Goal: Information Seeking & Learning: Learn about a topic

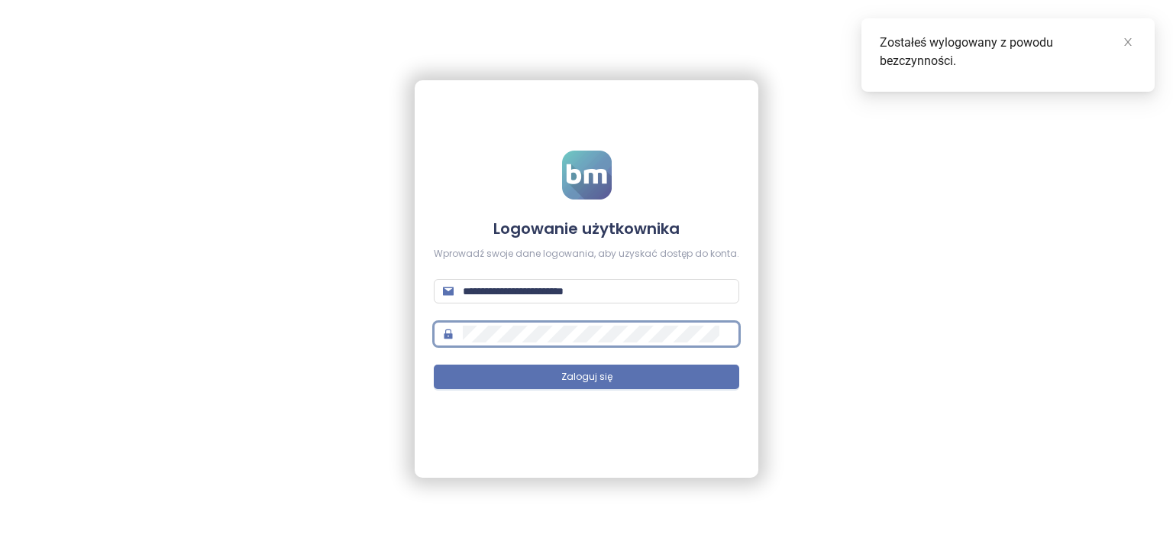
click at [546, 447] on div "**********" at bounding box center [587, 278] width 344 height 397
click at [493, 401] on form "**********" at bounding box center [586, 278] width 305 height 257
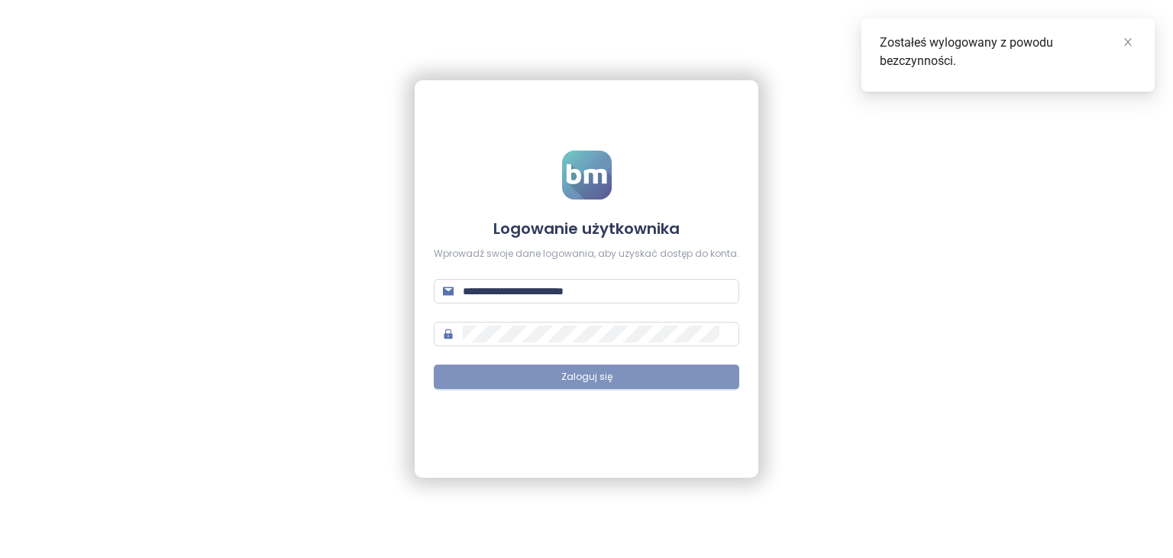
click at [503, 376] on button "Zaloguj się" at bounding box center [586, 376] width 305 height 24
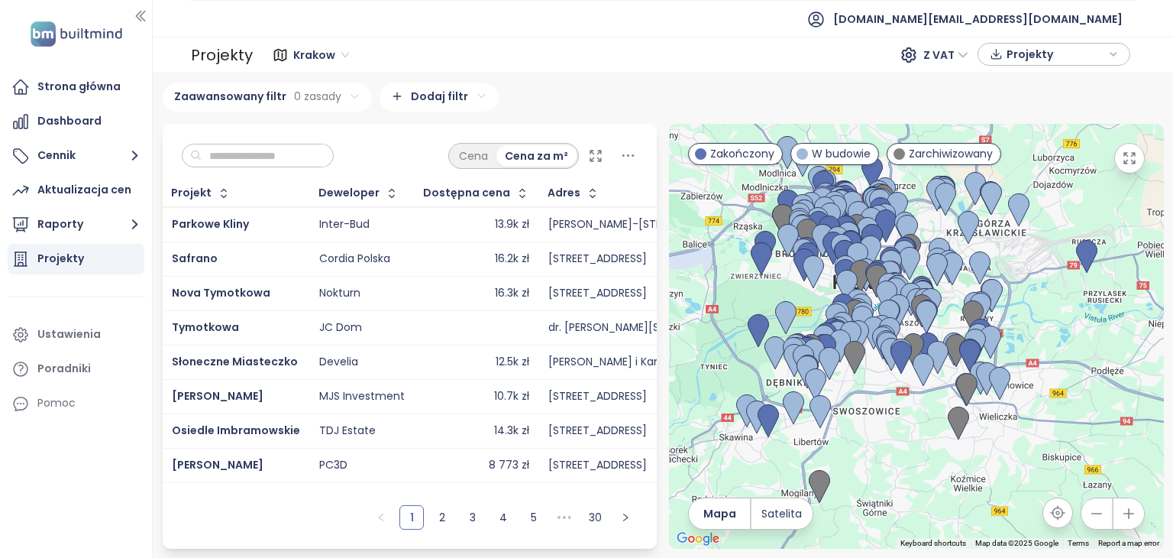
click at [229, 155] on input "text" at bounding box center [264, 155] width 124 height 23
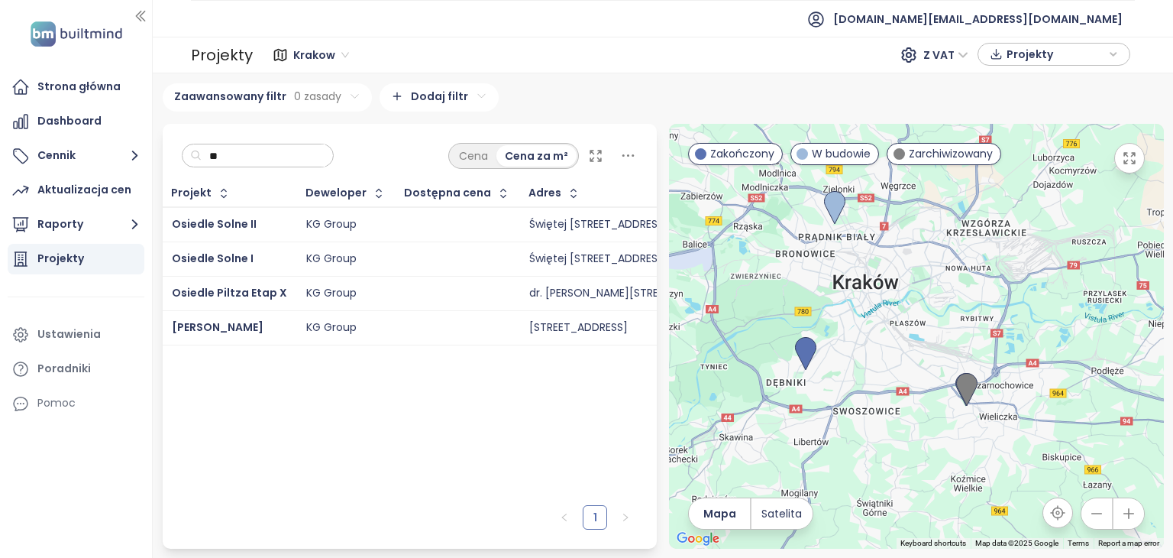
type input "**"
click at [452, 323] on div at bounding box center [457, 327] width 105 height 18
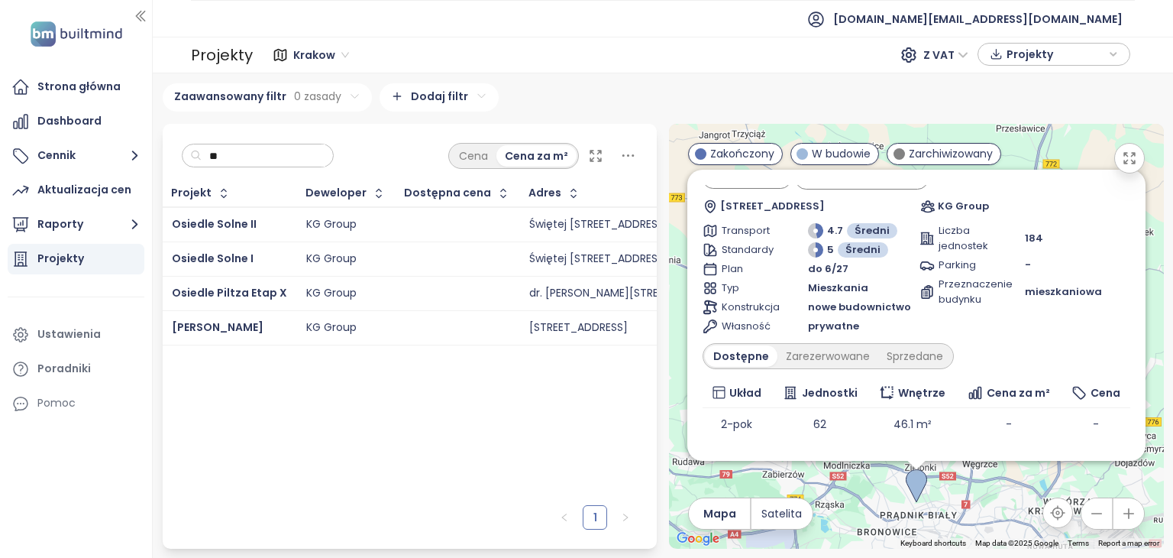
scroll to position [76, 0]
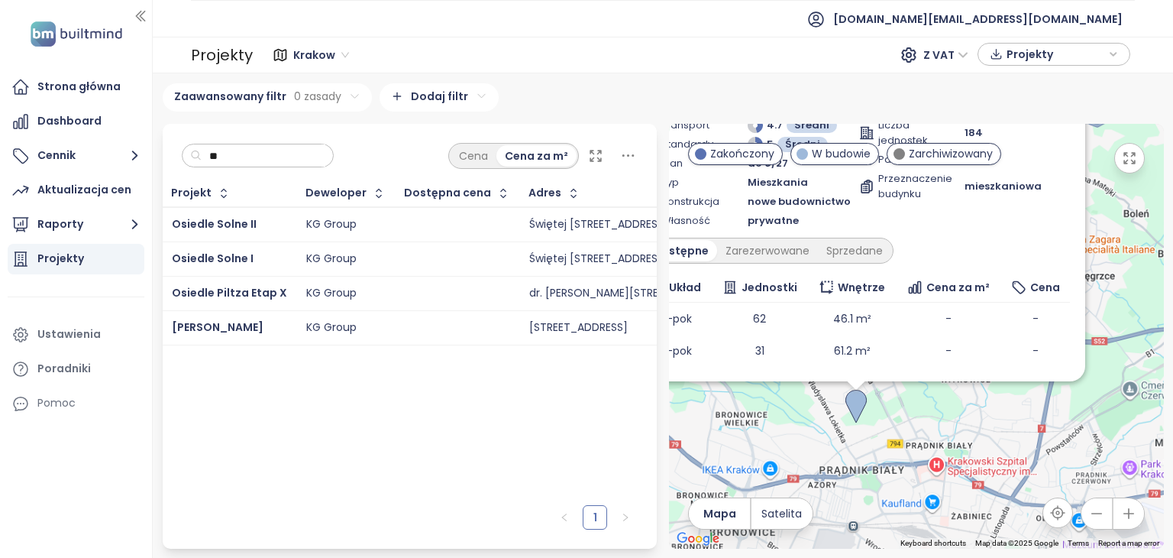
drag, startPoint x: 819, startPoint y: 477, endPoint x: 946, endPoint y: 453, distance: 129.9
click at [946, 453] on div "Osiedle Mozaika W budowie oferta specjalna [STREET_ADDRESS] KG Group Transport …" at bounding box center [916, 336] width 495 height 425
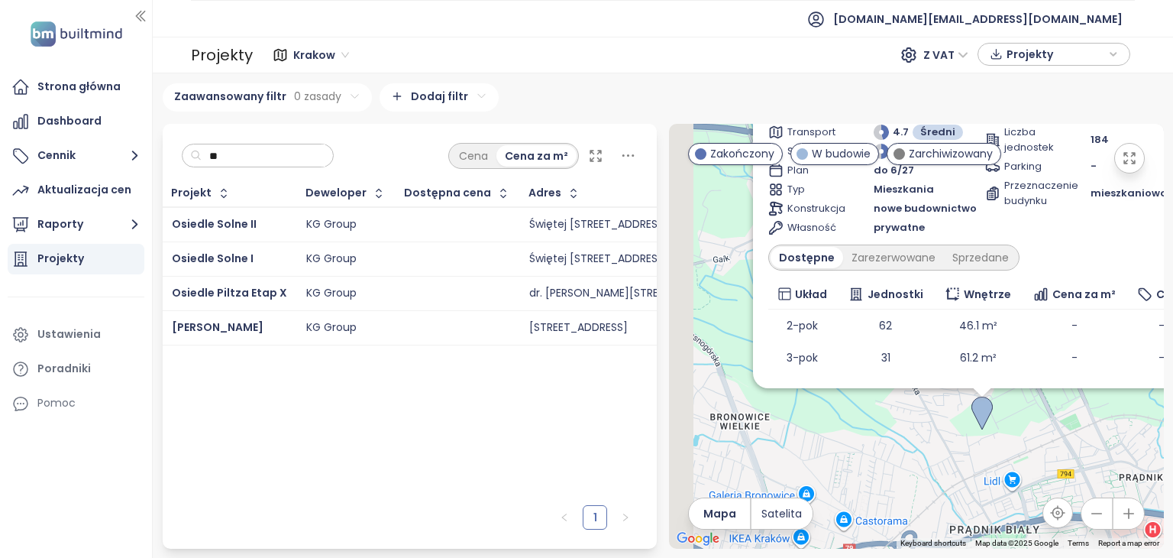
drag, startPoint x: 843, startPoint y: 435, endPoint x: 959, endPoint y: 457, distance: 118.2
click at [961, 457] on div "Osiedle Mozaika W budowie oferta specjalna [STREET_ADDRESS] KG Group Transport …" at bounding box center [916, 336] width 495 height 425
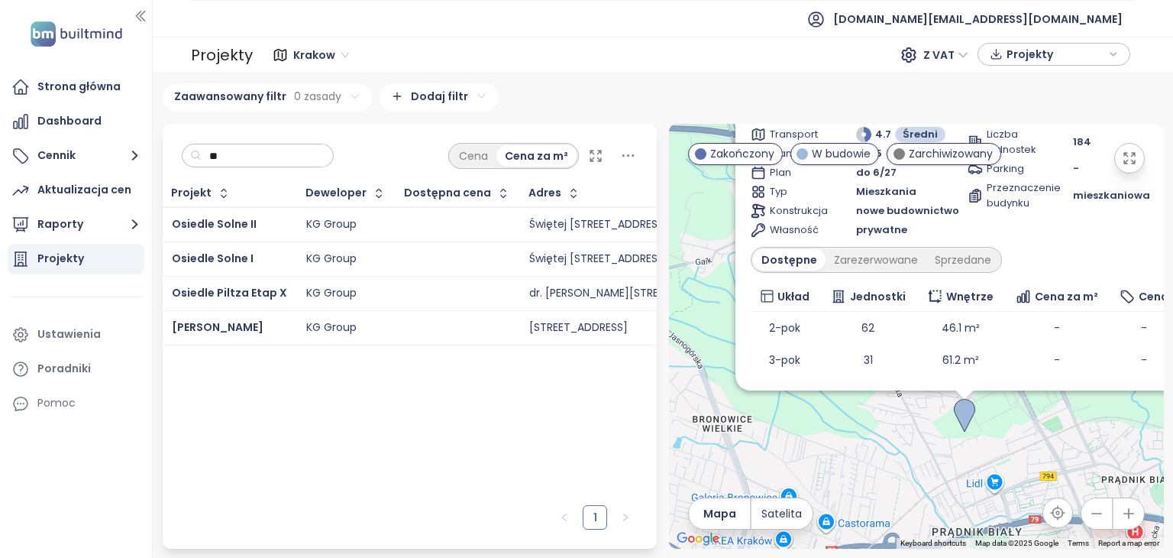
drag, startPoint x: 946, startPoint y: 459, endPoint x: 891, endPoint y: 465, distance: 55.3
click at [891, 465] on div "Osiedle Mozaika W budowie oferta specjalna [STREET_ADDRESS] KG Group Transport …" at bounding box center [916, 336] width 495 height 425
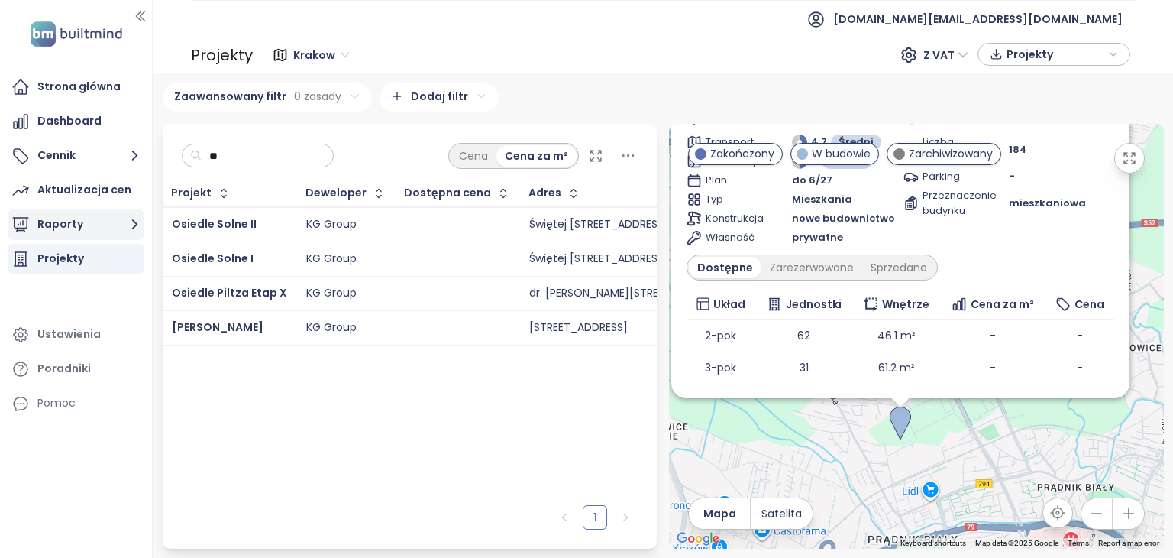
click at [89, 228] on button "Raporty" at bounding box center [76, 224] width 137 height 31
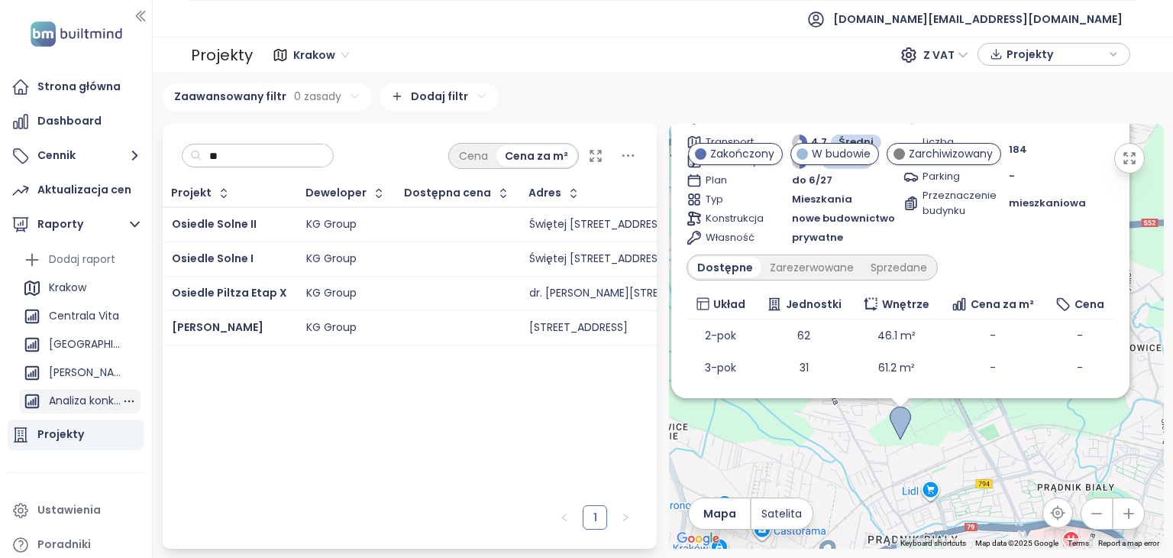
scroll to position [0, 0]
click at [58, 370] on div "[PERSON_NAME]" at bounding box center [85, 372] width 73 height 19
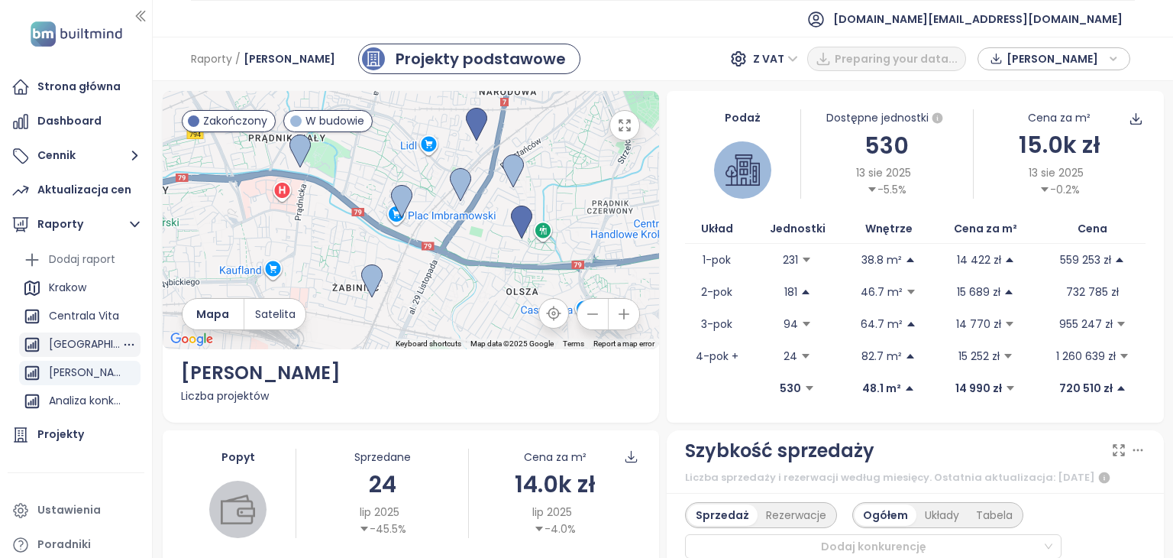
scroll to position [76, 0]
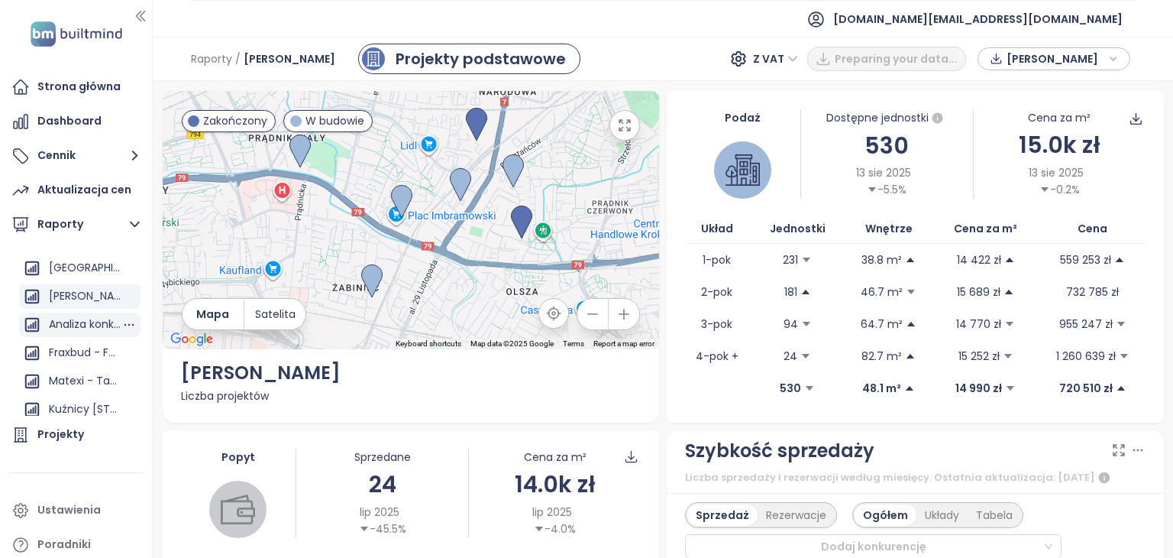
click at [66, 323] on div "Analiza konkurencji [PERSON_NAME]" at bounding box center [85, 324] width 73 height 19
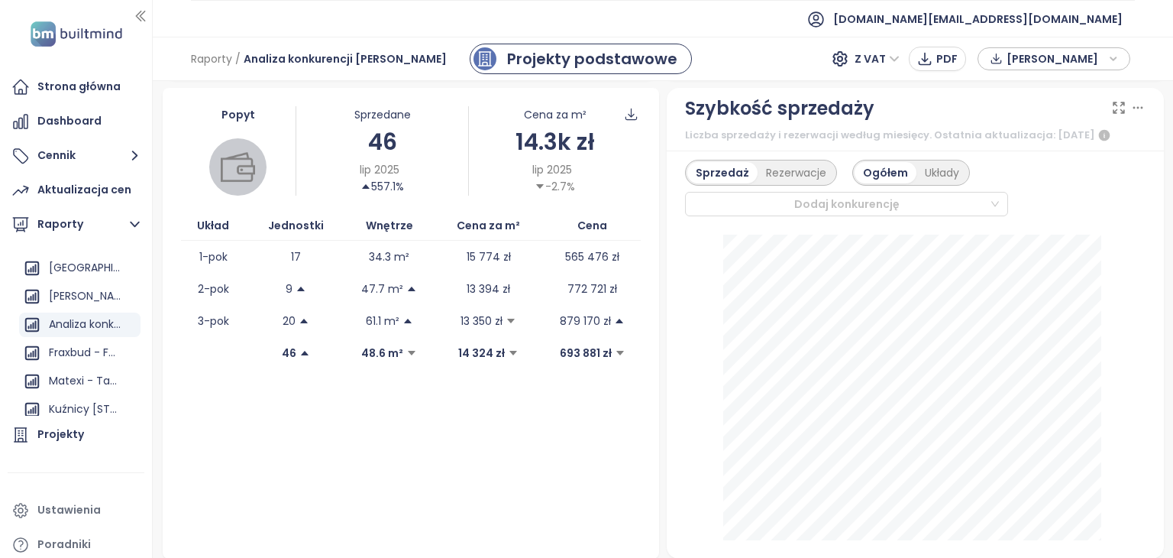
scroll to position [305, 0]
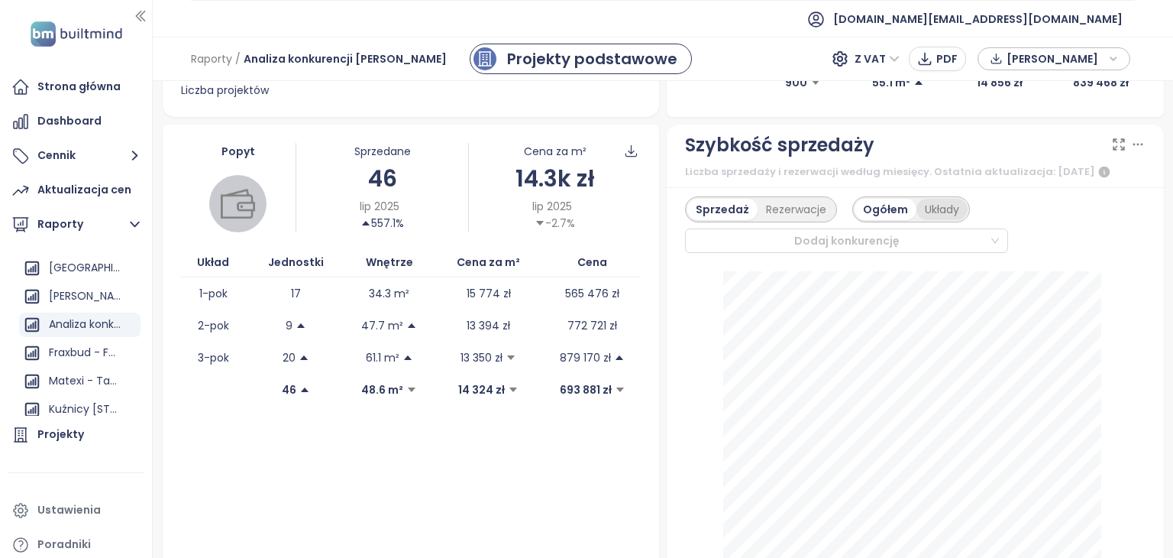
click at [936, 210] on div "Układy" at bounding box center [941, 209] width 51 height 21
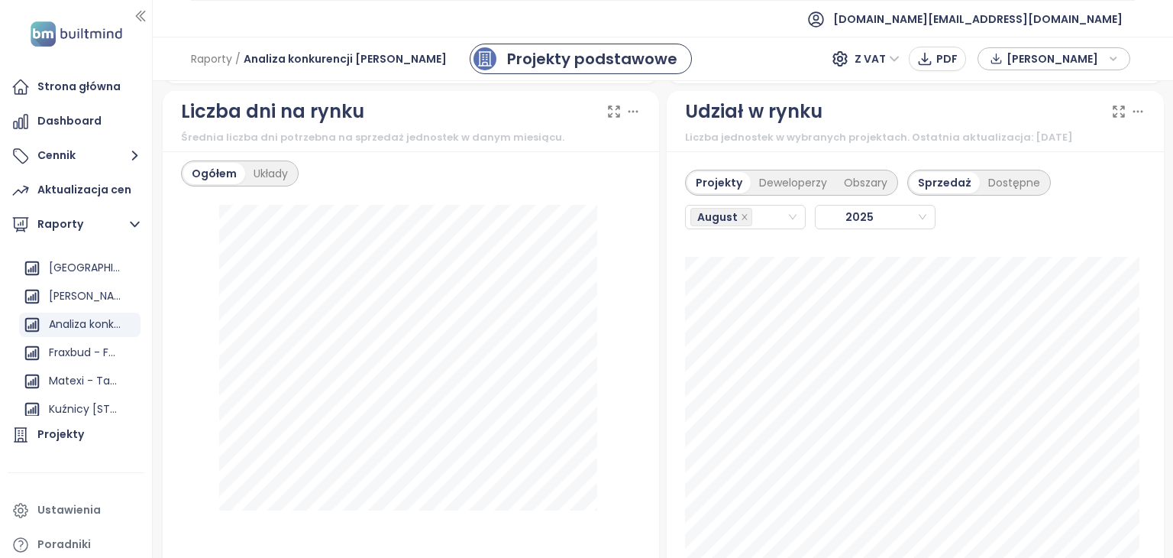
scroll to position [1604, 0]
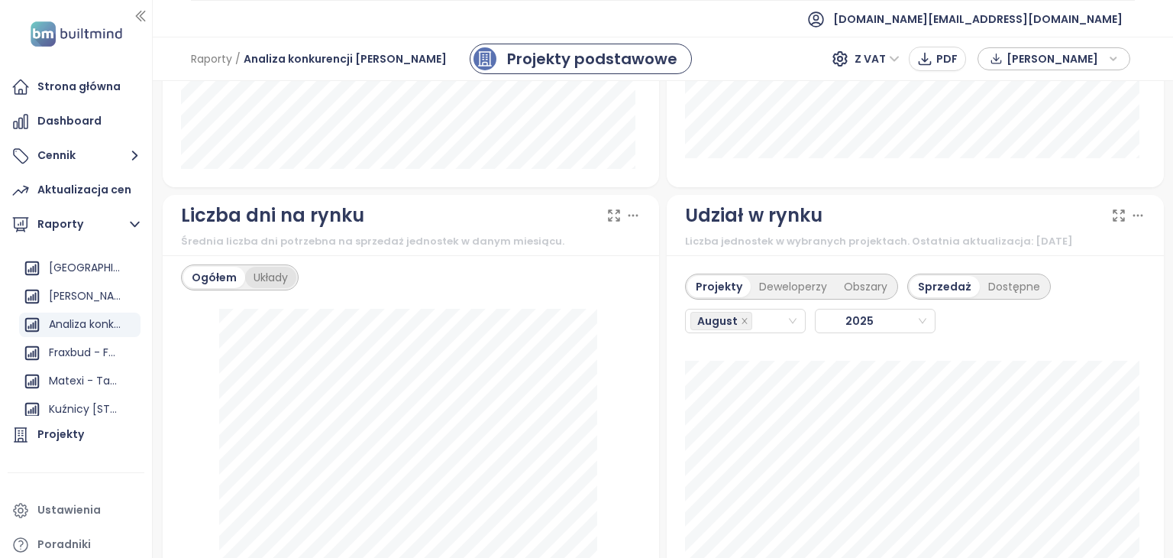
click at [270, 267] on div "Układy" at bounding box center [270, 277] width 51 height 21
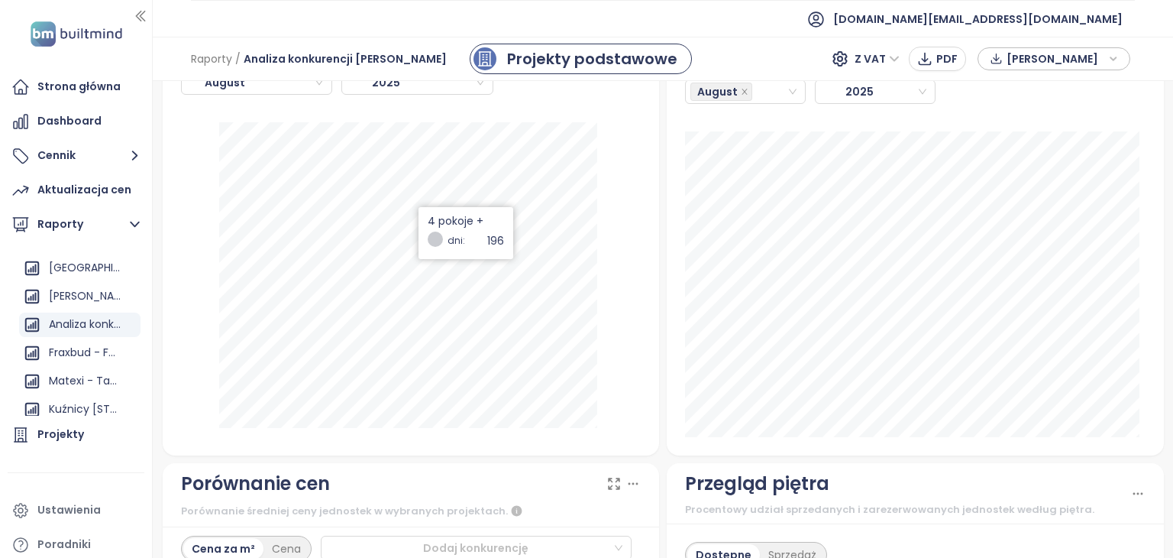
scroll to position [1680, 0]
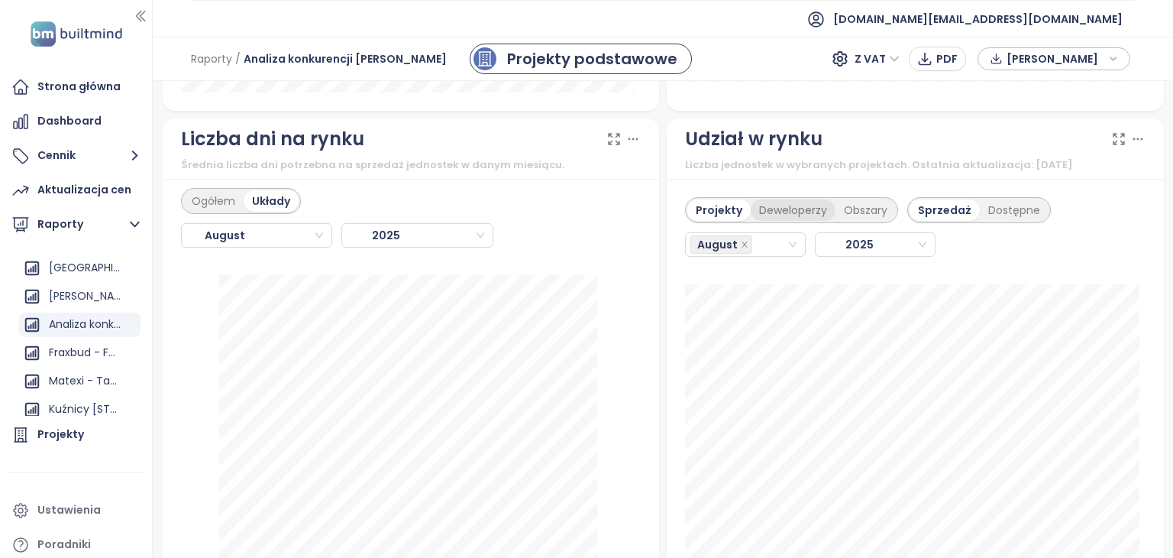
click at [797, 210] on div "Deweloperzy" at bounding box center [793, 209] width 85 height 21
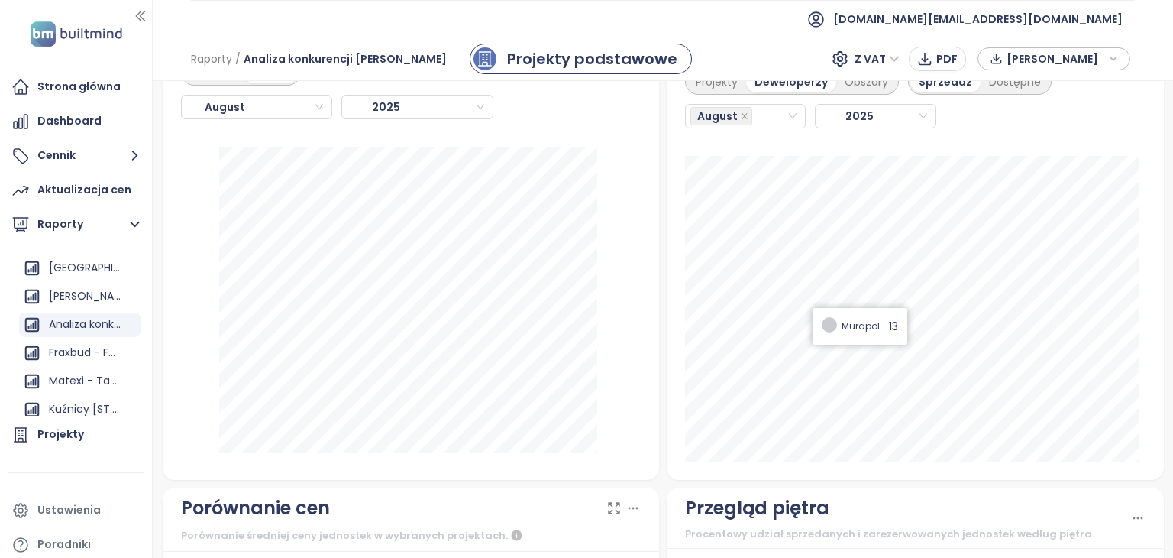
scroll to position [1757, 0]
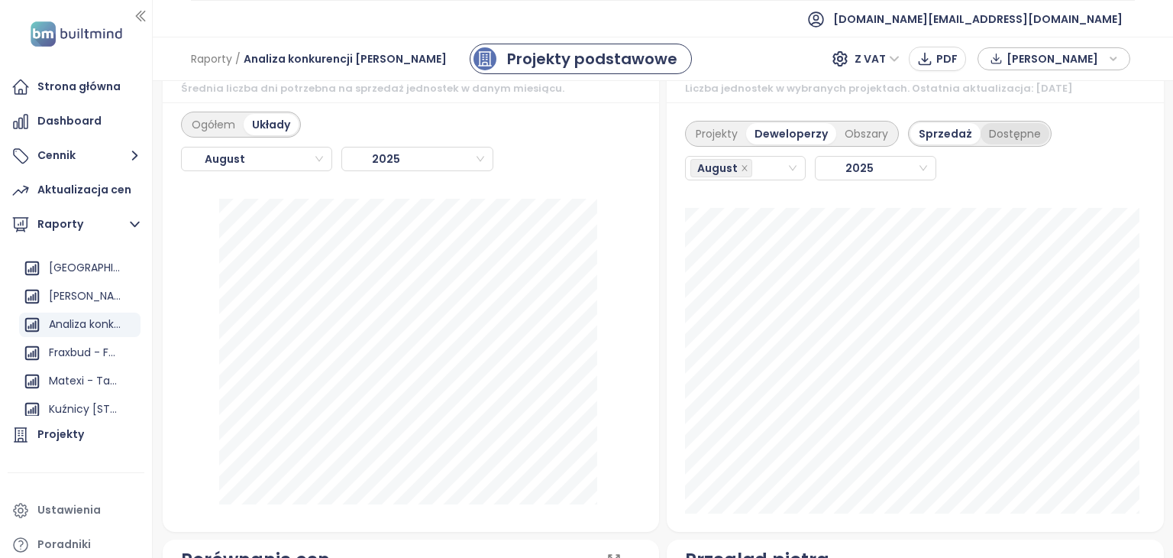
click at [1007, 129] on div "Dostępne" at bounding box center [1015, 133] width 69 height 21
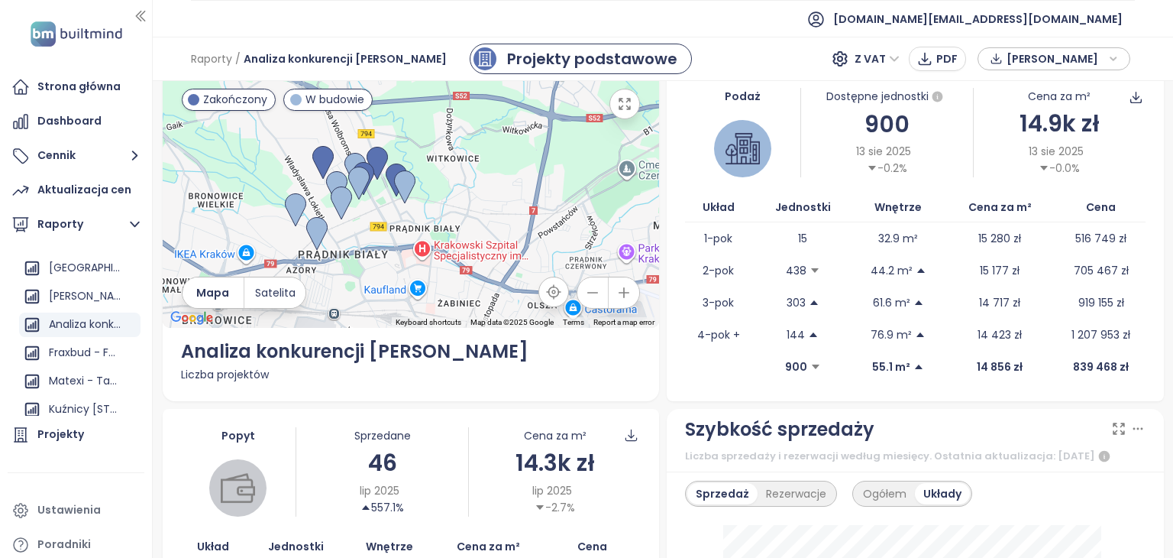
scroll to position [0, 0]
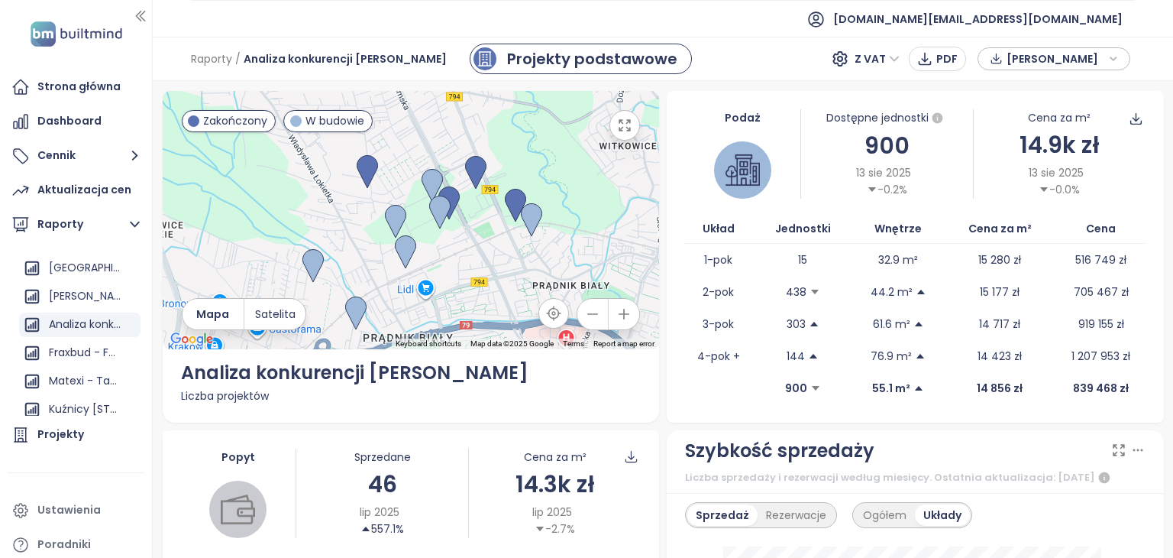
drag, startPoint x: 484, startPoint y: 260, endPoint x: 449, endPoint y: 245, distance: 38.3
click at [449, 245] on div at bounding box center [411, 220] width 497 height 258
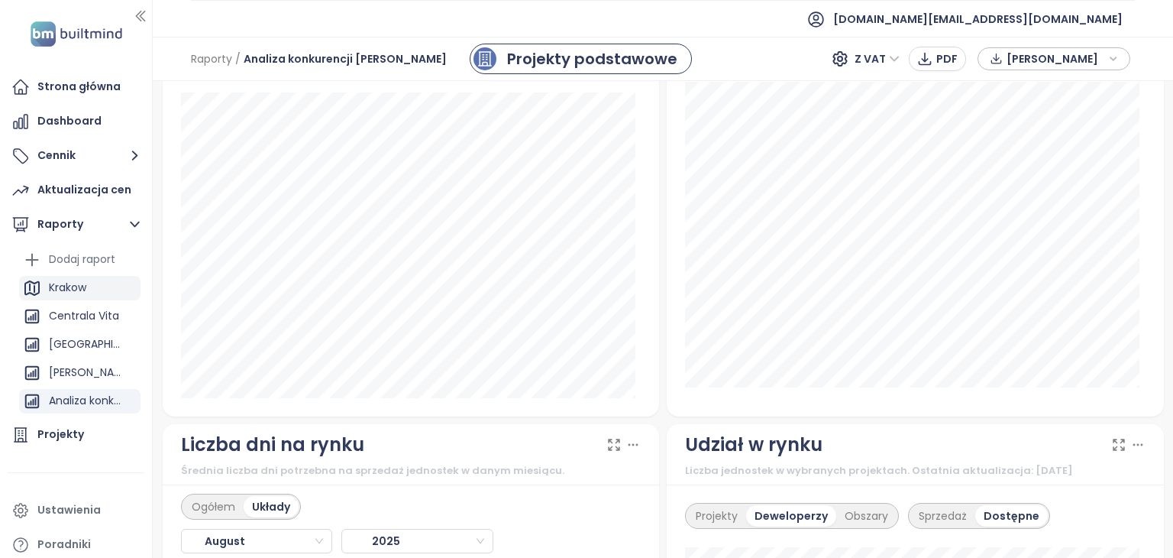
click at [61, 282] on div "Krakow" at bounding box center [67, 287] width 37 height 19
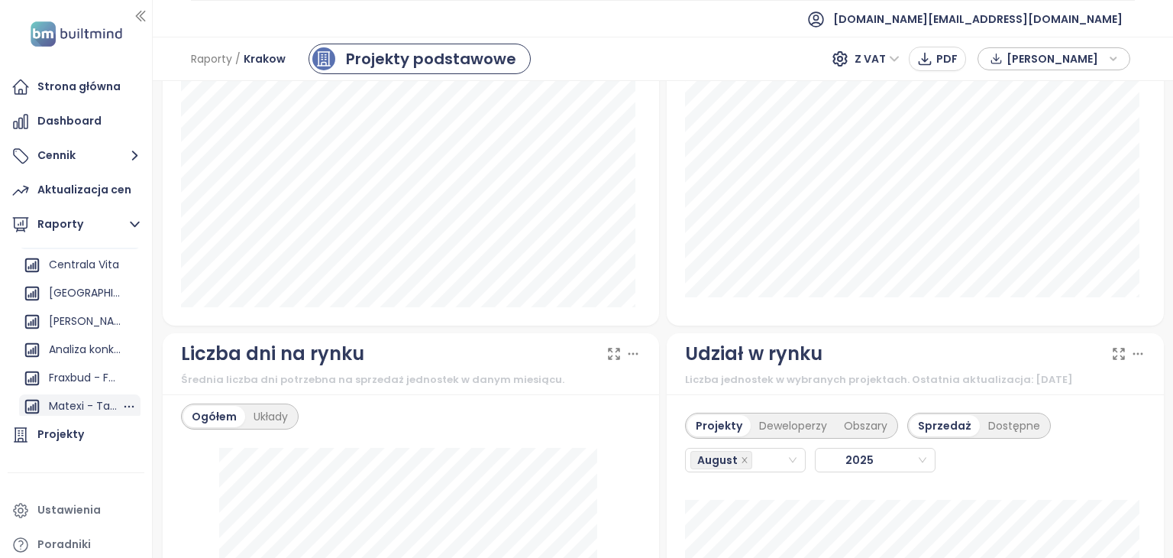
scroll to position [76, 0]
click at [66, 318] on div "Analiza konkurencji [PERSON_NAME]" at bounding box center [85, 324] width 73 height 19
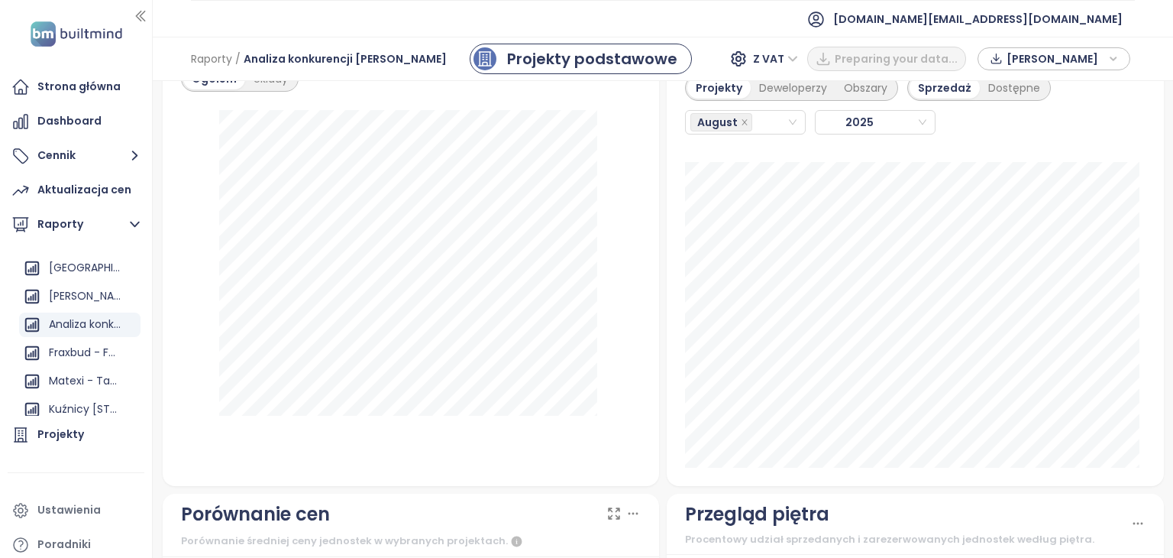
scroll to position [1680, 0]
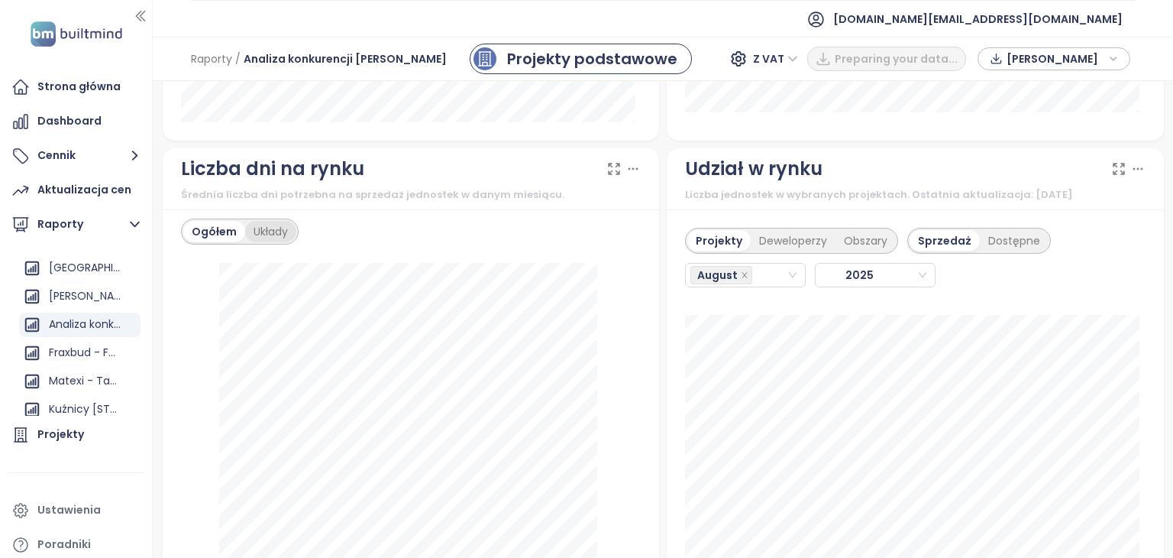
click at [258, 231] on div "Układy" at bounding box center [270, 231] width 51 height 21
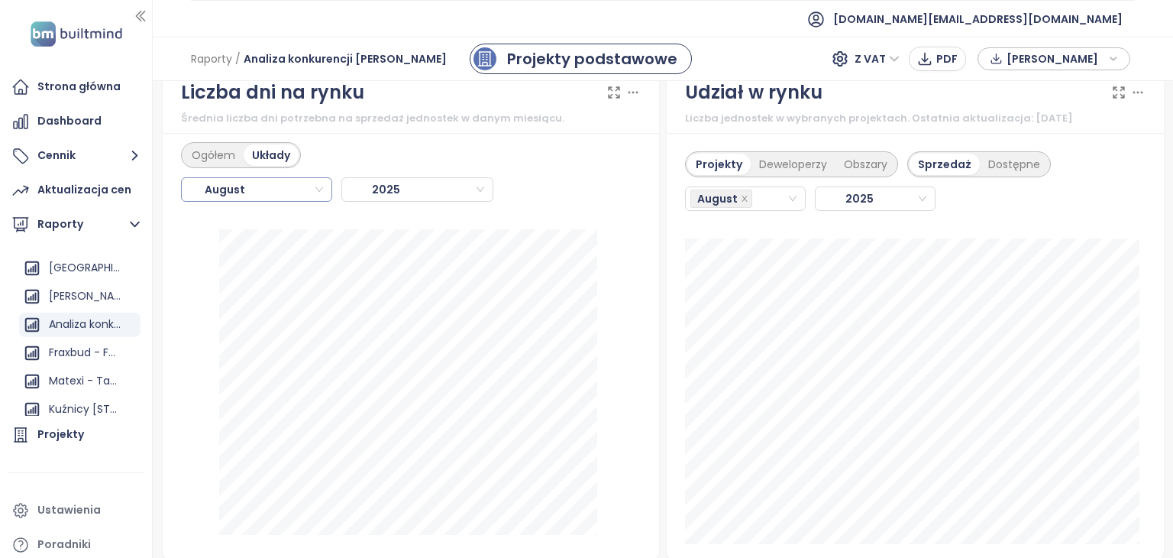
click at [290, 188] on input "search" at bounding box center [257, 189] width 134 height 23
click at [508, 179] on div "[DATE]" at bounding box center [411, 189] width 461 height 43
click at [212, 153] on div "Ogółem" at bounding box center [213, 154] width 60 height 21
click at [260, 149] on div "Układy" at bounding box center [270, 154] width 51 height 21
click at [788, 194] on icon "close-circle" at bounding box center [792, 198] width 9 height 9
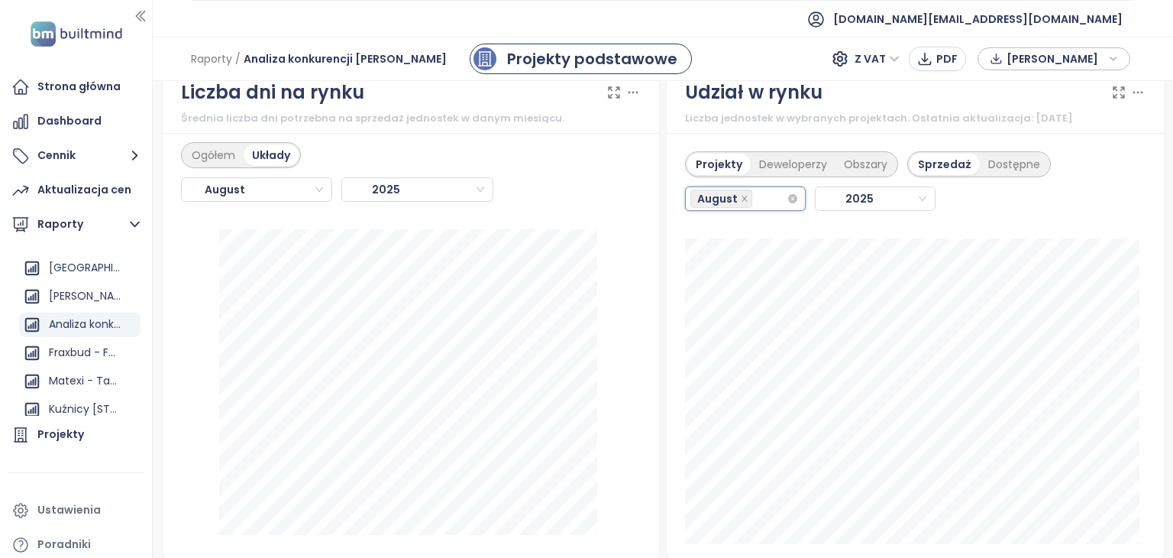
click at [758, 196] on div "August" at bounding box center [738, 198] width 96 height 21
click at [739, 368] on div "July" at bounding box center [738, 372] width 94 height 17
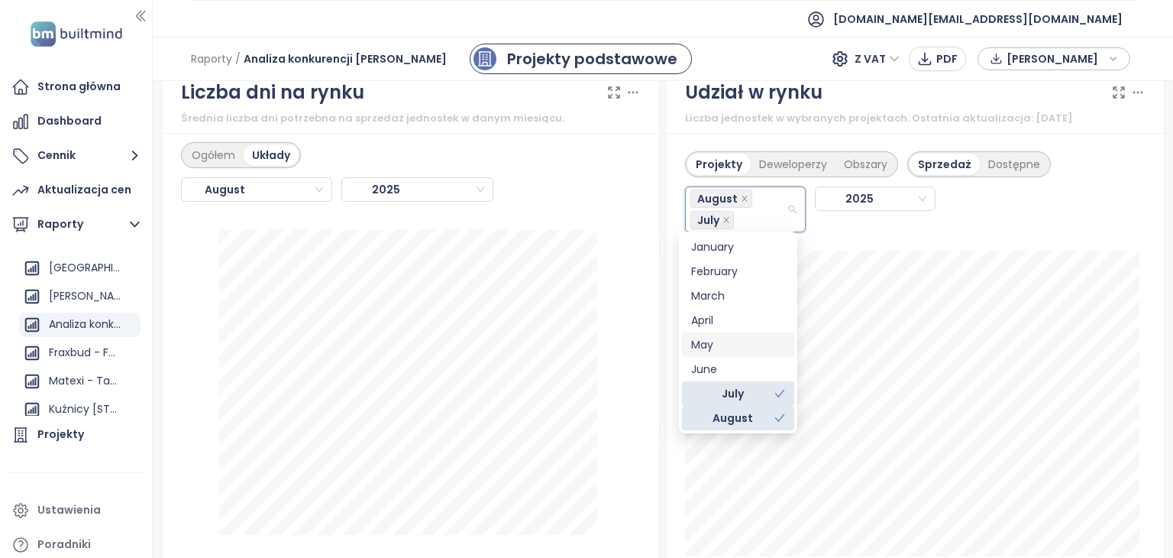
click at [745, 354] on div "May" at bounding box center [738, 344] width 112 height 24
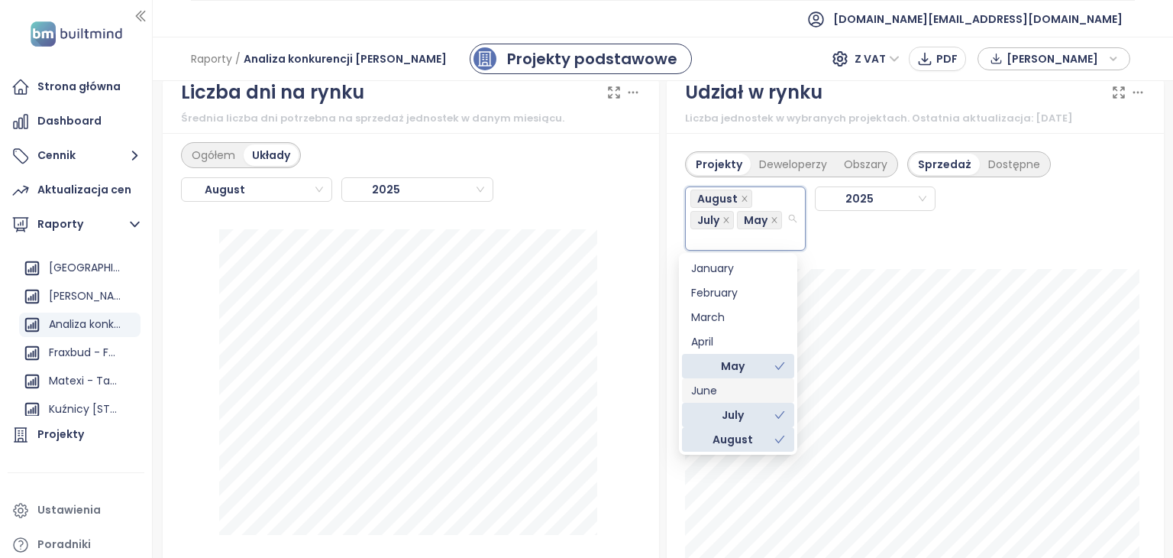
click at [727, 383] on div "June" at bounding box center [738, 390] width 94 height 17
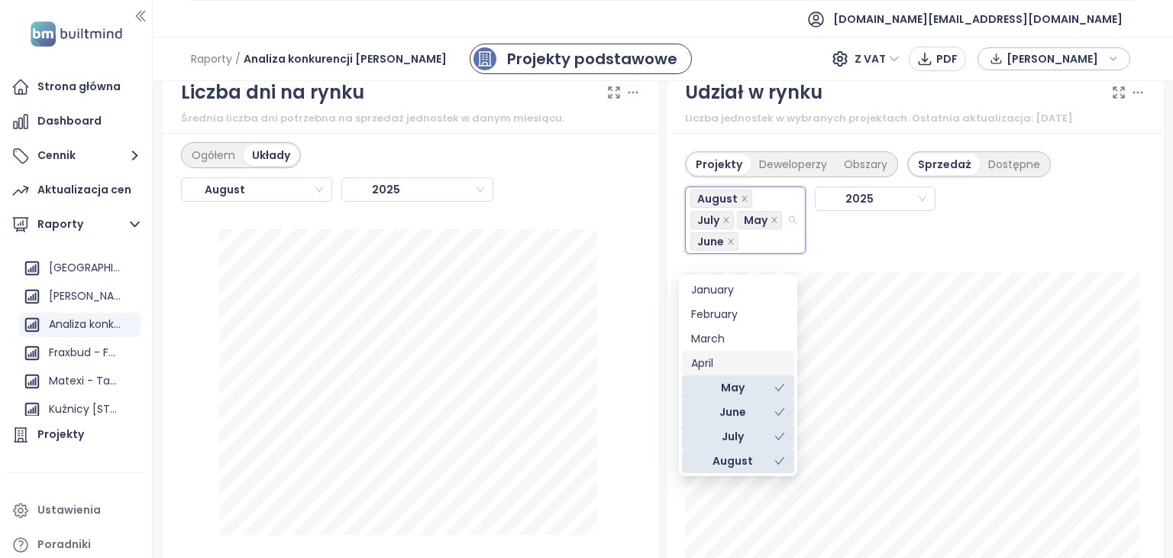
click at [735, 354] on div "April" at bounding box center [738, 363] width 112 height 24
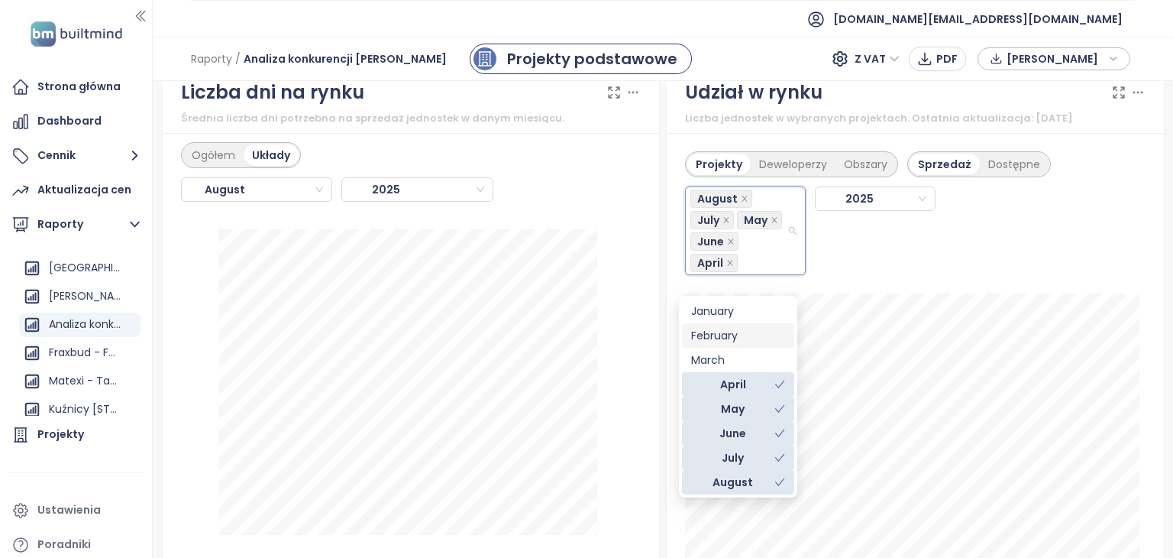
click at [1023, 270] on div "[PERSON_NAME] June [DATE]" at bounding box center [868, 226] width 366 height 98
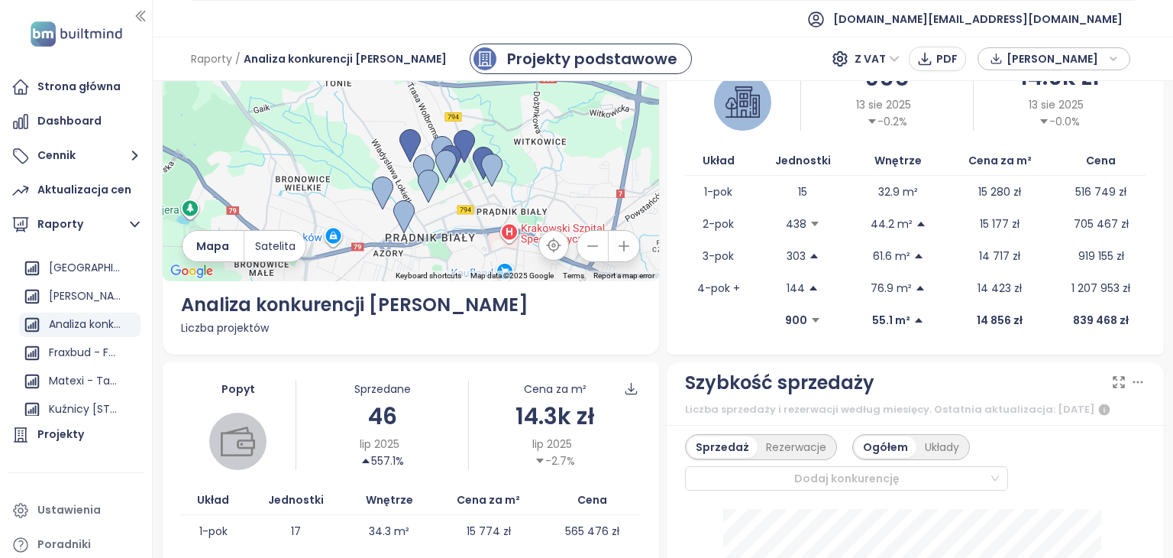
scroll to position [0, 0]
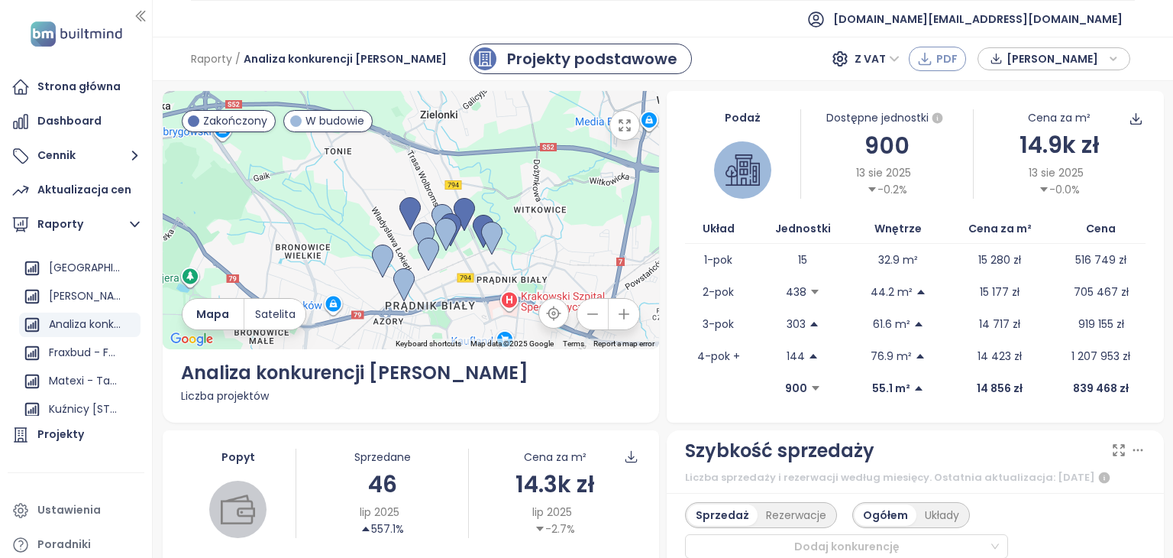
click at [940, 62] on span "PDF" at bounding box center [946, 58] width 21 height 17
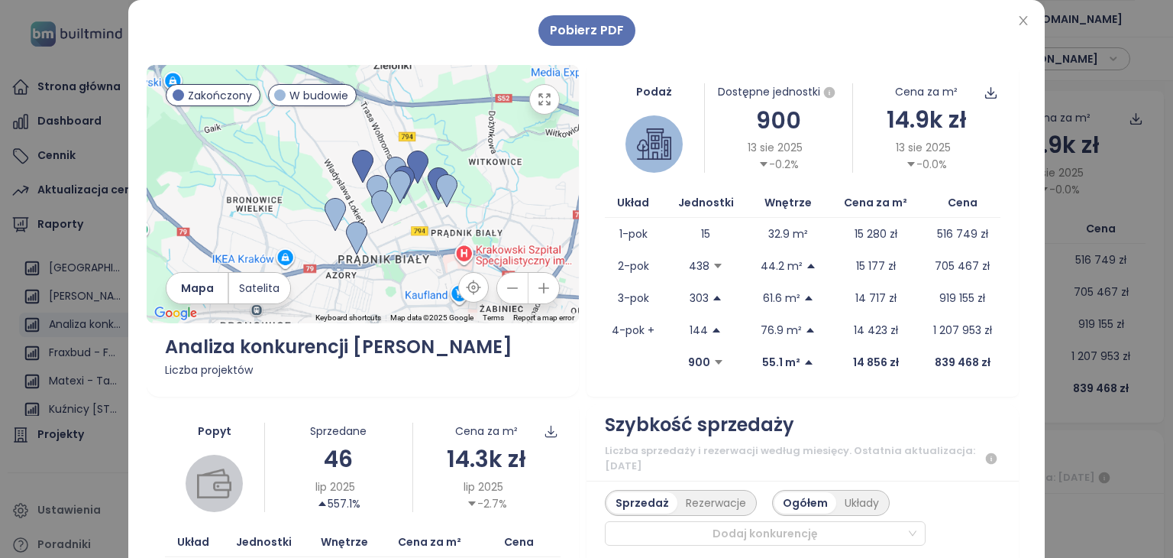
drag, startPoint x: 355, startPoint y: 215, endPoint x: 407, endPoint y: 215, distance: 51.9
click at [407, 215] on div at bounding box center [363, 194] width 432 height 258
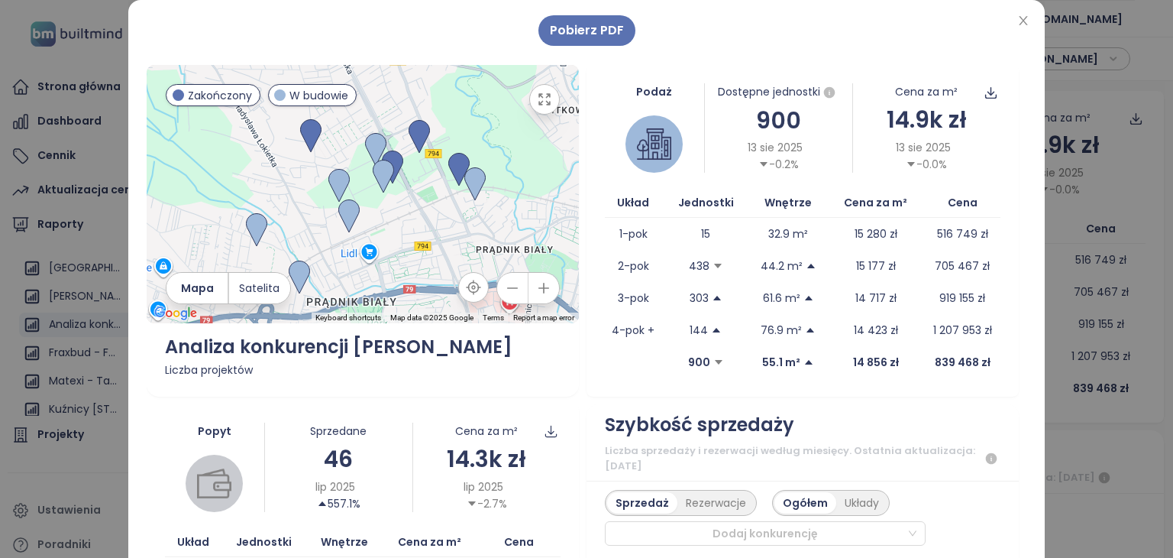
drag, startPoint x: 403, startPoint y: 228, endPoint x: 418, endPoint y: 197, distance: 33.8
click at [418, 197] on div at bounding box center [363, 194] width 432 height 258
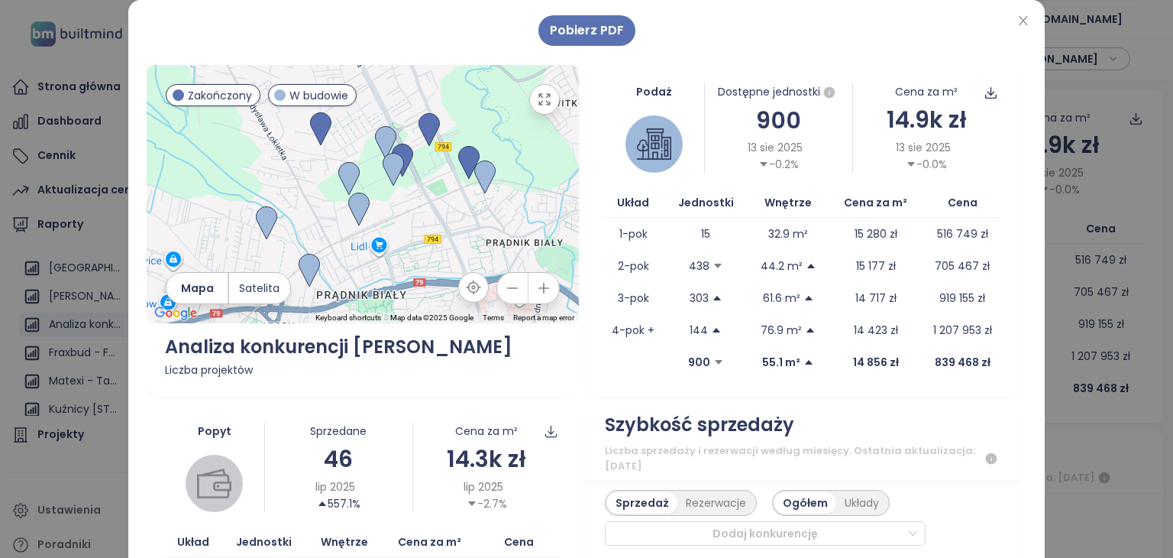
drag, startPoint x: 418, startPoint y: 197, endPoint x: 413, endPoint y: 219, distance: 22.6
click at [413, 219] on div at bounding box center [363, 194] width 432 height 258
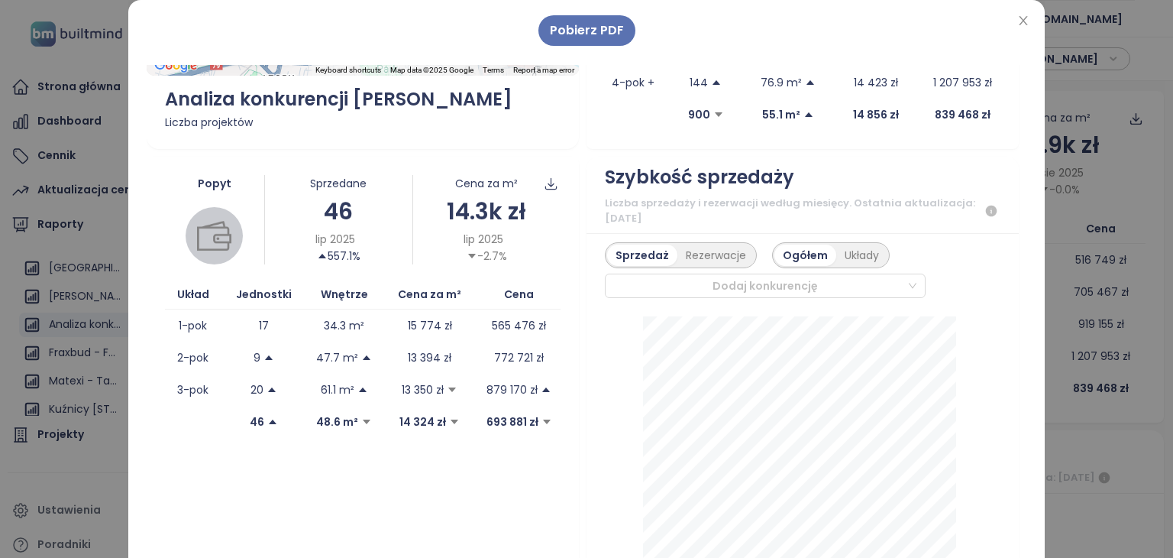
scroll to position [382, 0]
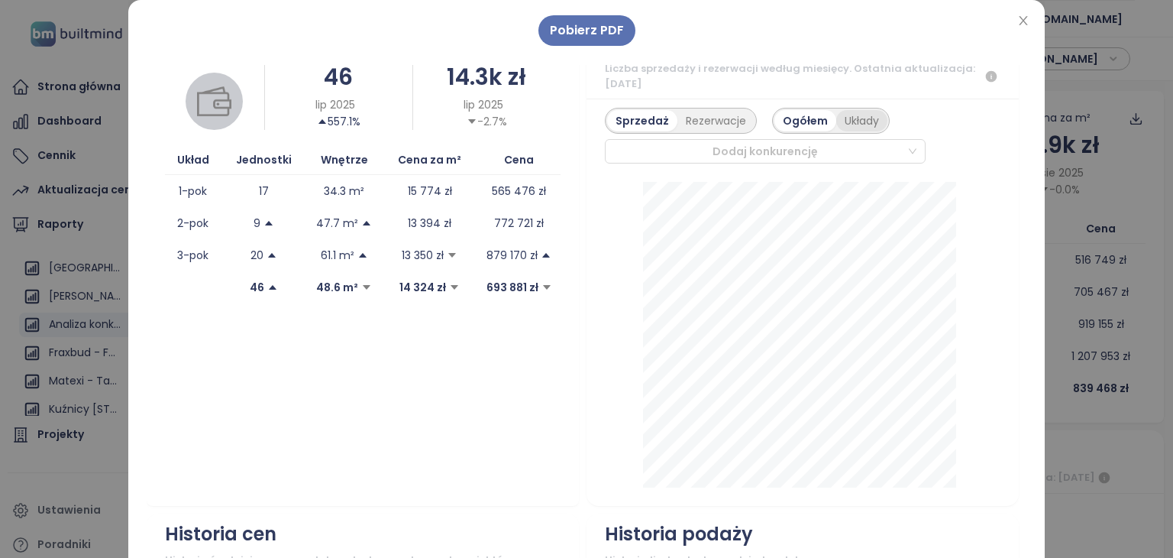
click at [846, 119] on div "Układy" at bounding box center [861, 120] width 51 height 21
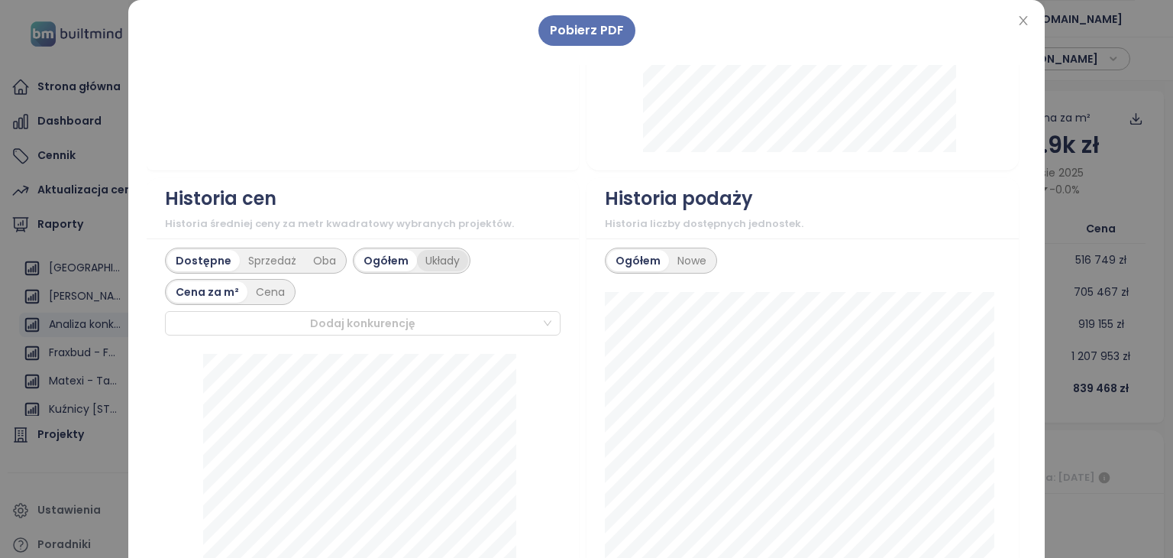
scroll to position [840, 0]
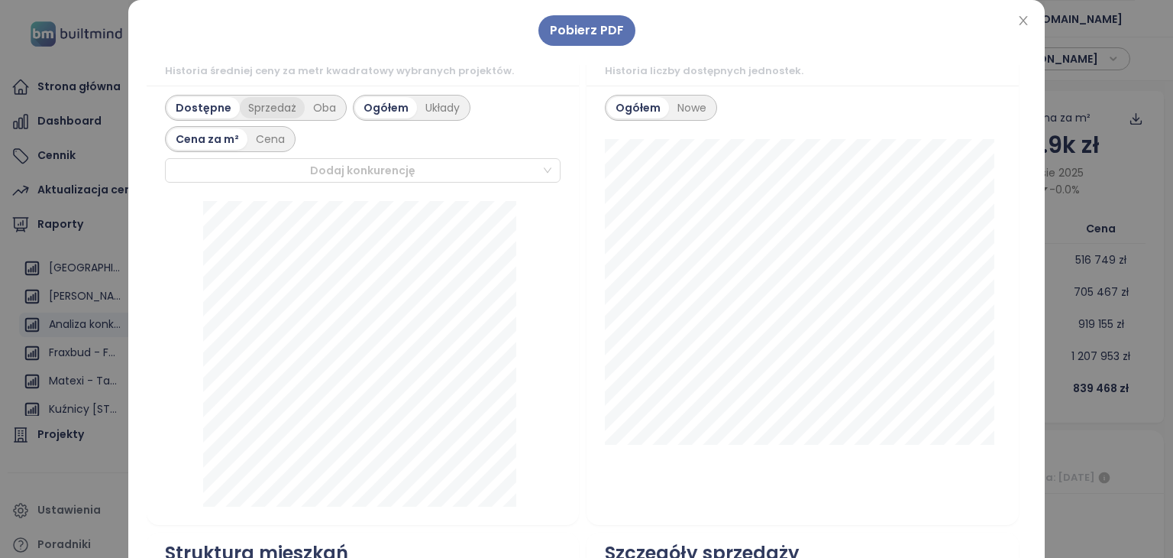
click at [270, 102] on div "Sprzedaż" at bounding box center [272, 107] width 65 height 21
click at [427, 109] on div "Układy" at bounding box center [444, 107] width 51 height 21
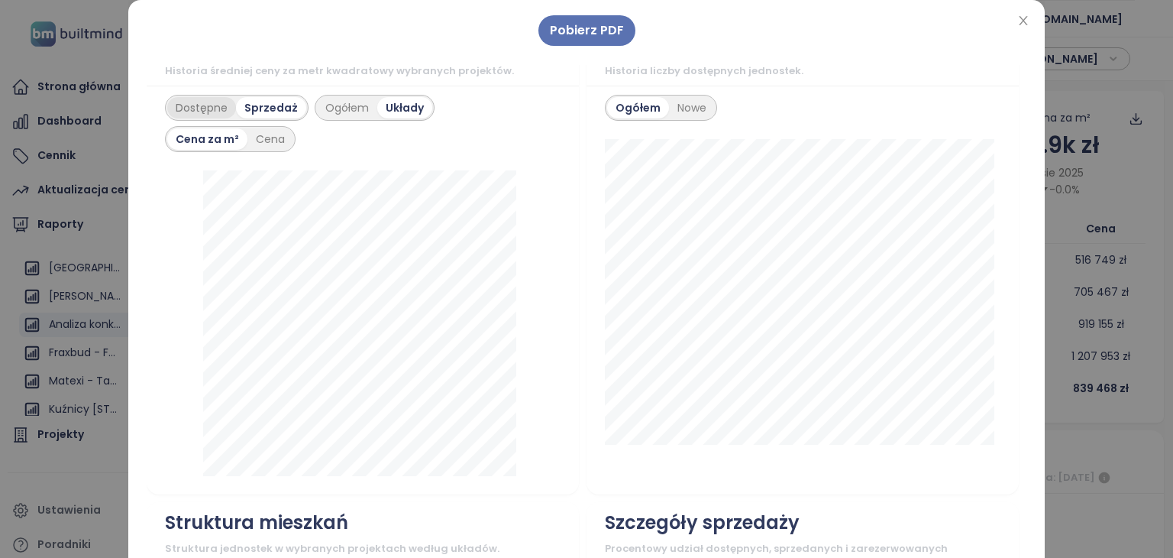
click at [202, 106] on div "Dostępne" at bounding box center [201, 107] width 69 height 21
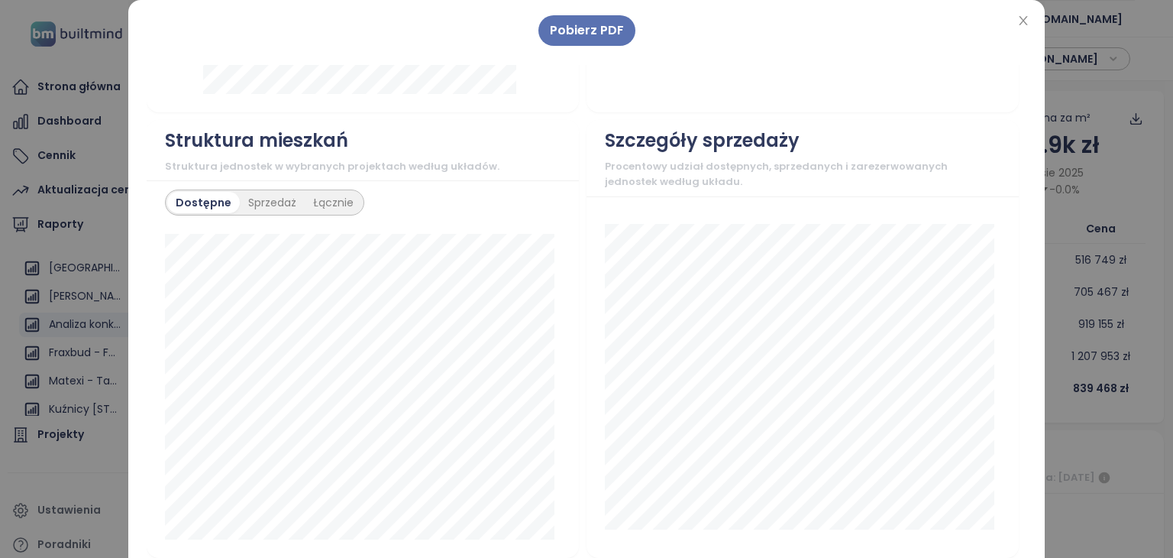
scroll to position [1298, 0]
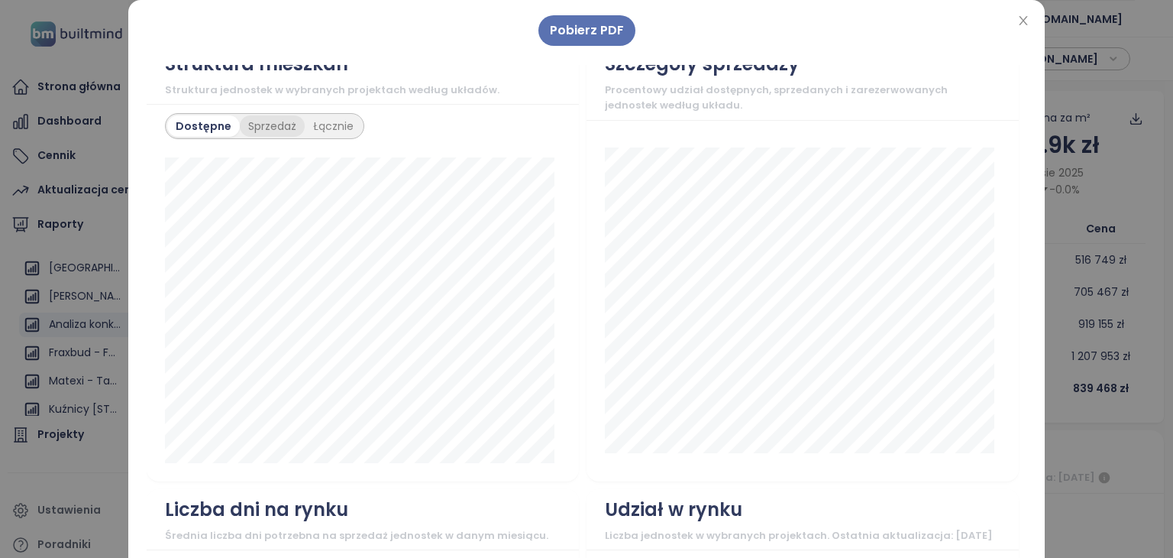
click at [254, 124] on div "Sprzedaż" at bounding box center [272, 125] width 65 height 21
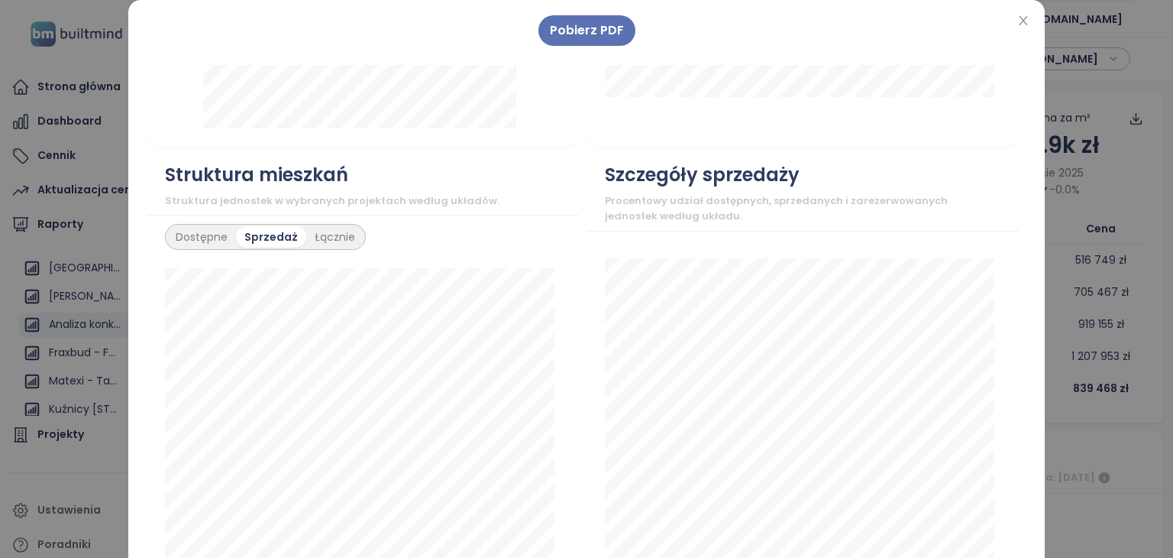
scroll to position [1222, 0]
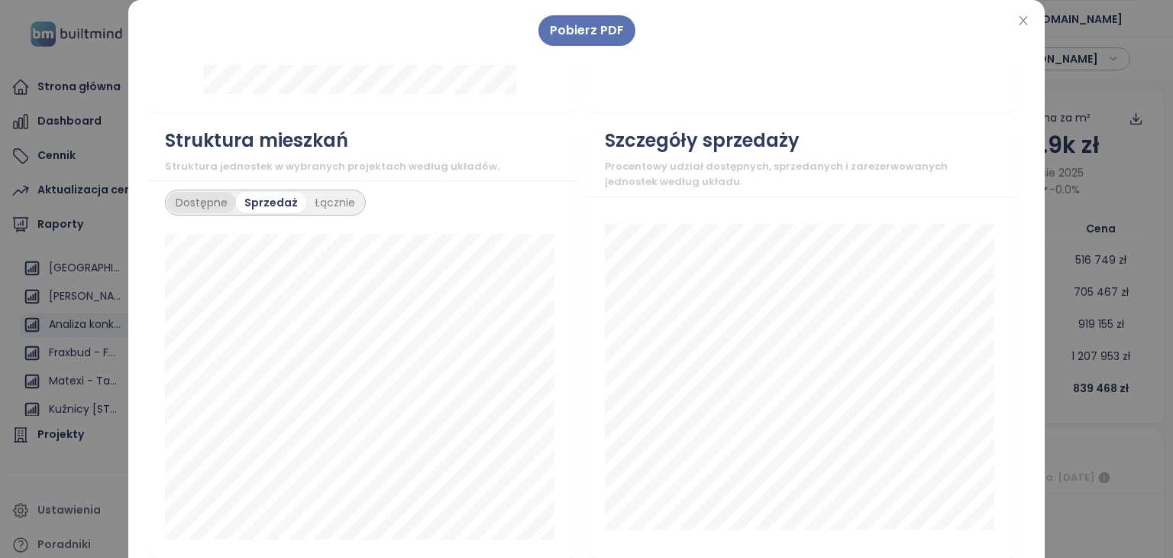
click at [199, 194] on div "Dostępne" at bounding box center [201, 202] width 69 height 21
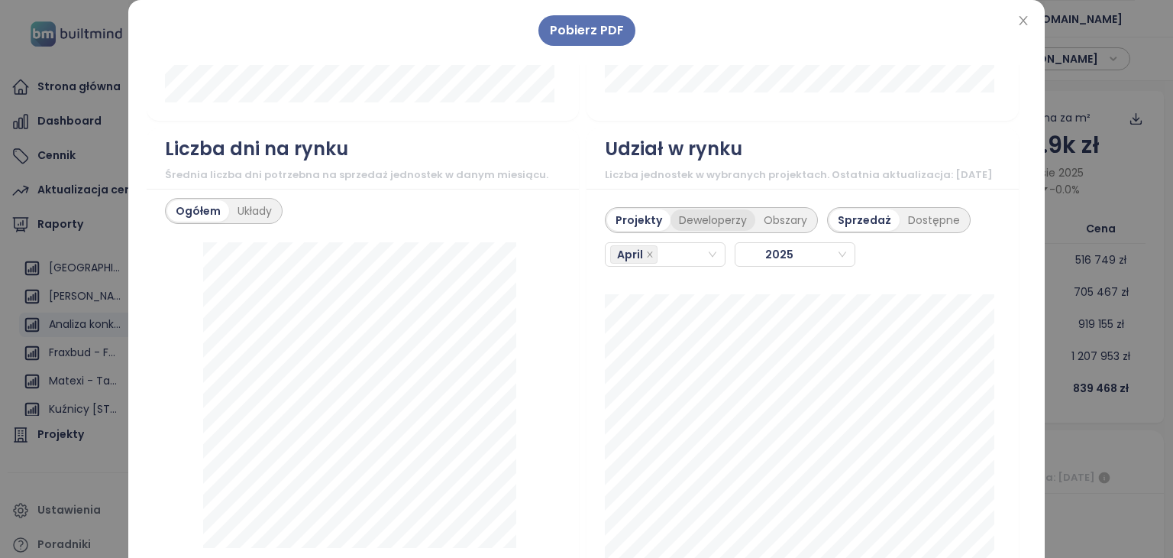
scroll to position [1680, 0]
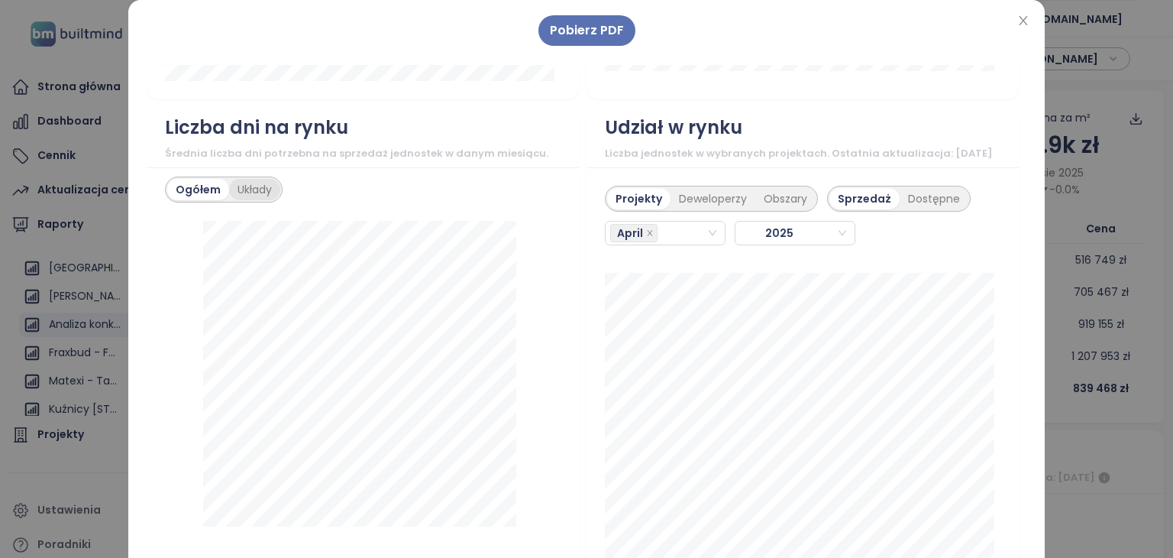
click at [253, 196] on div "Układy" at bounding box center [254, 189] width 51 height 21
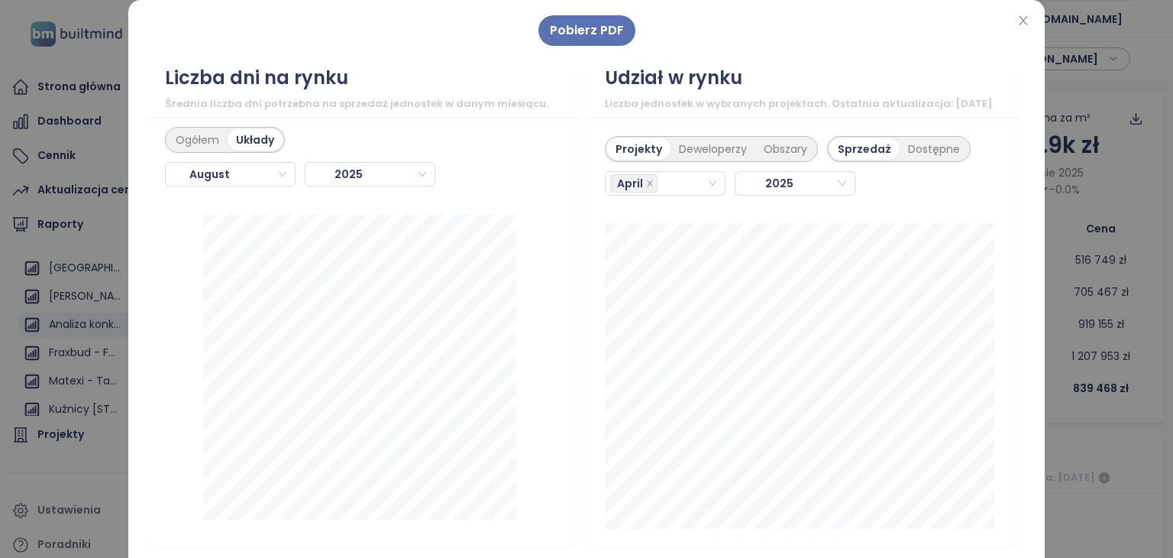
scroll to position [1757, 0]
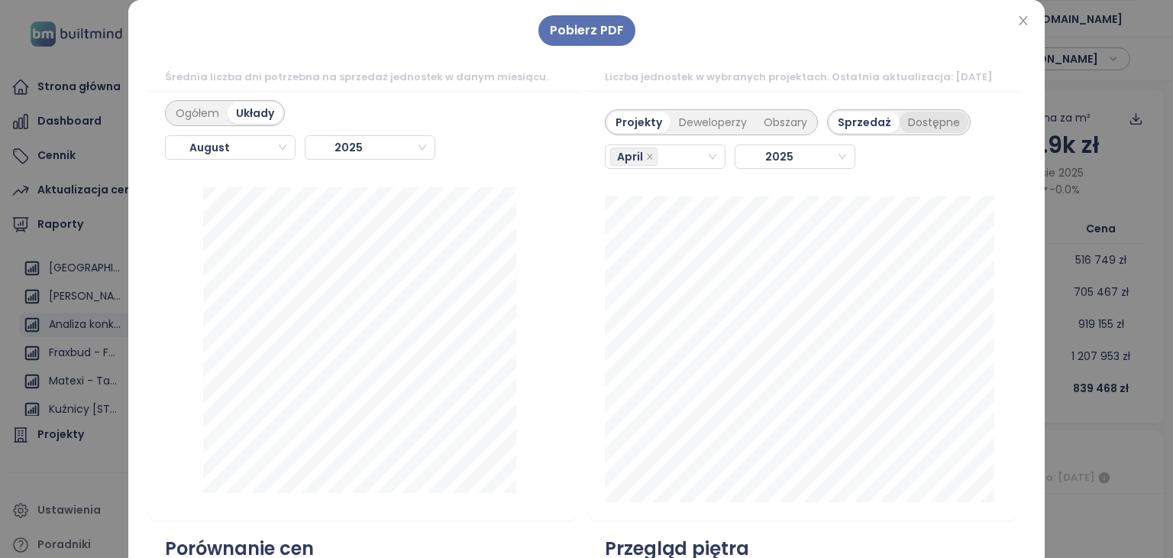
click at [913, 133] on div "Dostępne" at bounding box center [934, 122] width 69 height 21
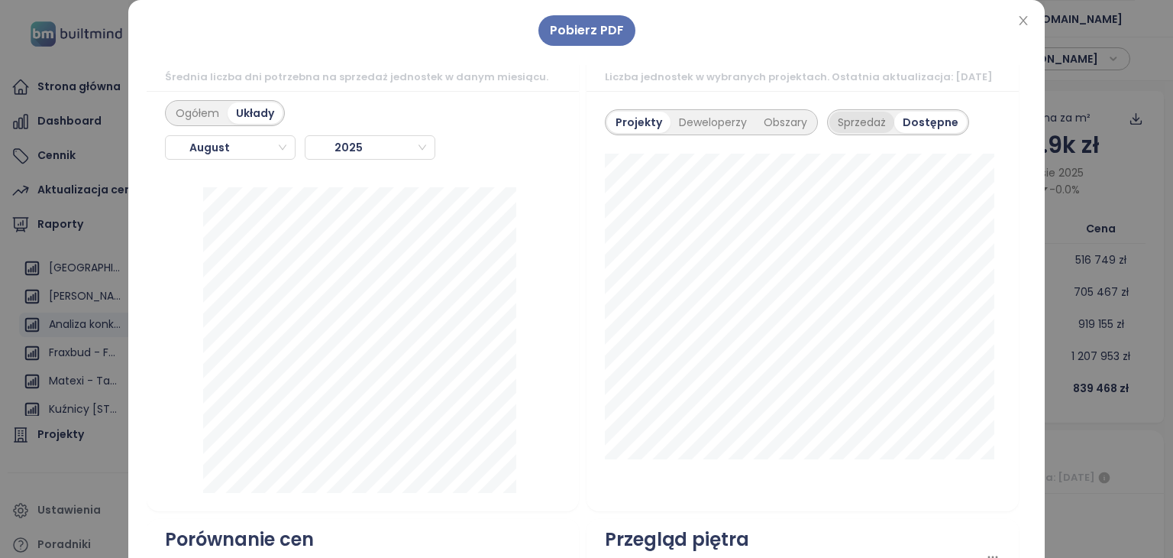
click at [846, 130] on div "Sprzedaż" at bounding box center [861, 122] width 65 height 21
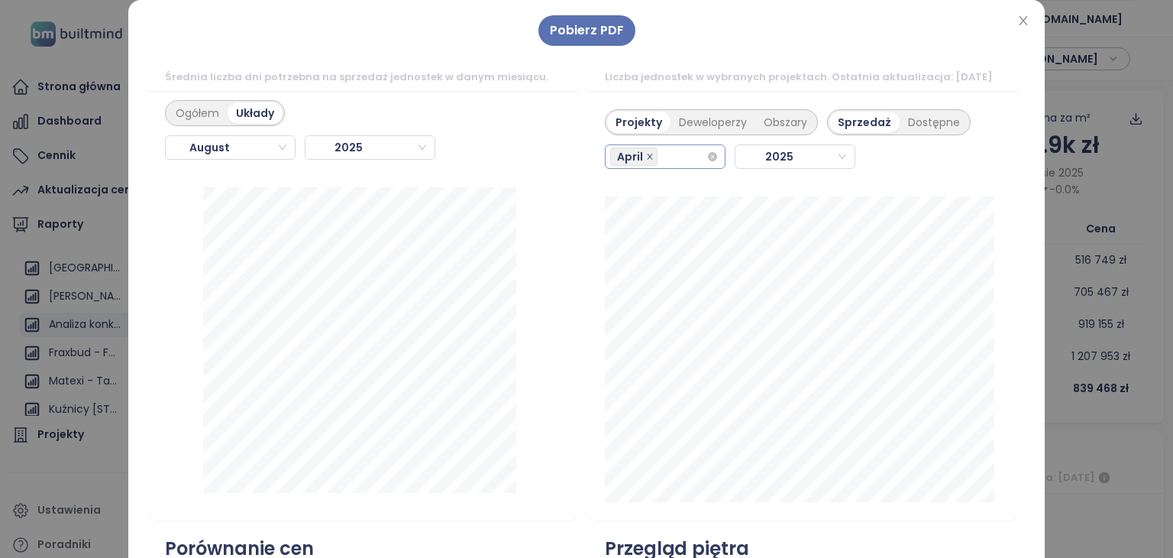
click at [647, 160] on icon "close" at bounding box center [649, 156] width 5 height 5
click at [664, 167] on div "April" at bounding box center [658, 156] width 96 height 21
click at [630, 373] on div "August" at bounding box center [653, 372] width 94 height 17
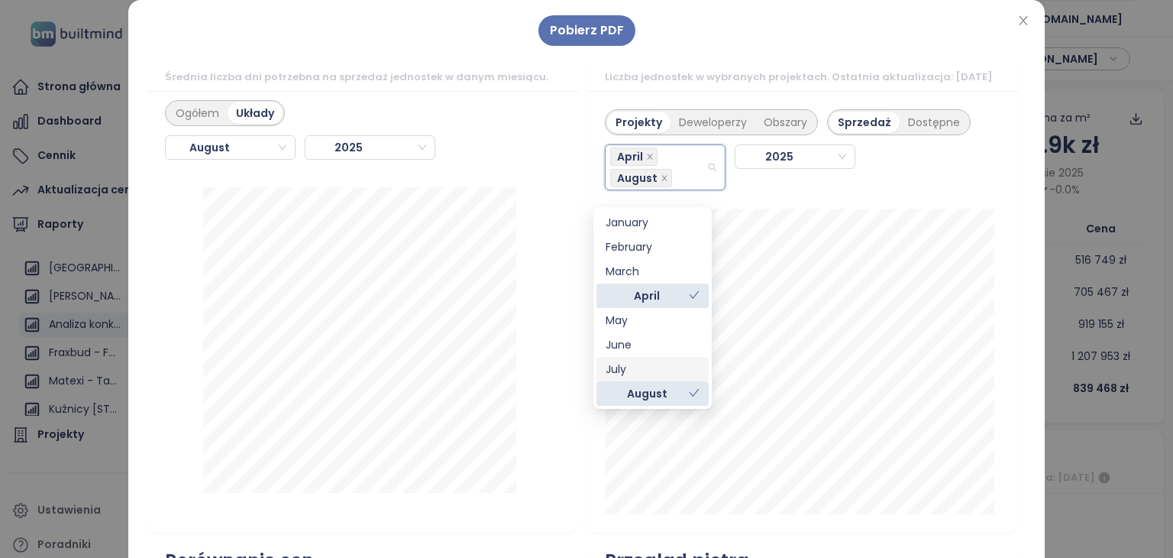
click at [631, 364] on div "July" at bounding box center [653, 368] width 94 height 17
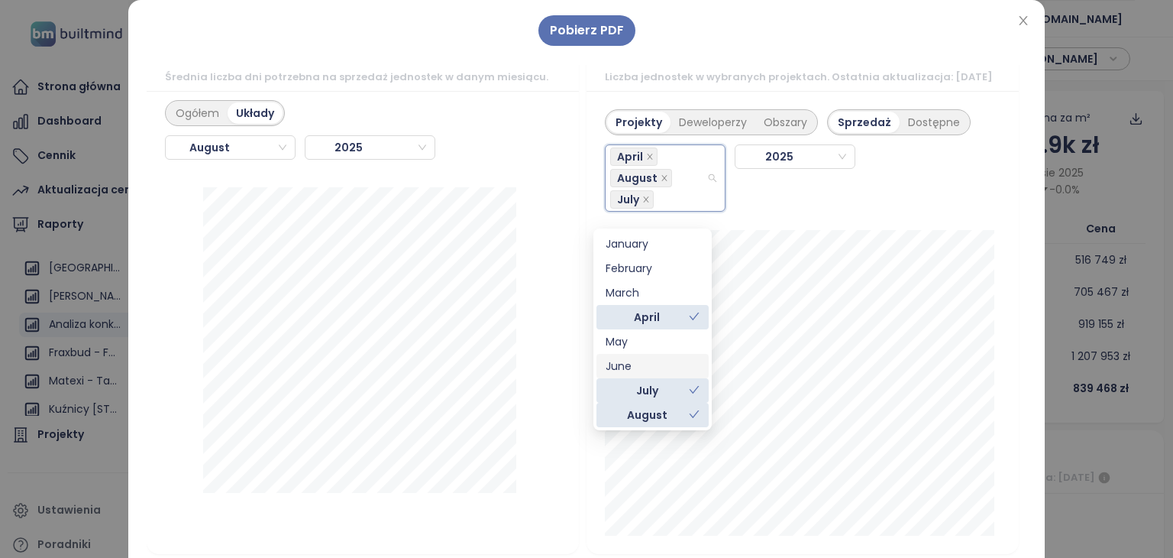
click at [633, 364] on div "June" at bounding box center [653, 365] width 94 height 17
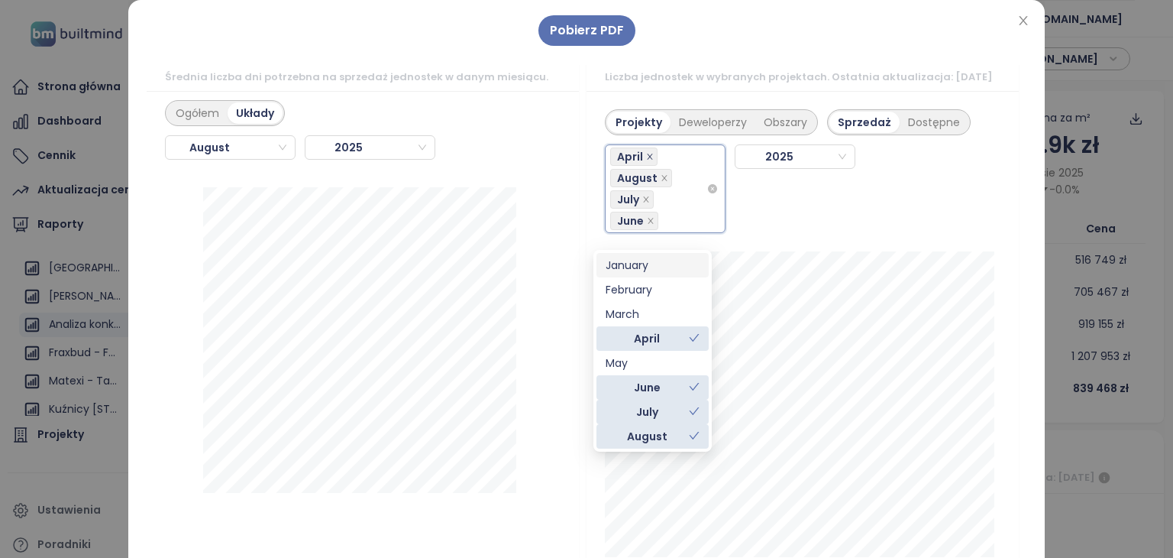
click at [646, 160] on icon "close" at bounding box center [650, 157] width 8 height 8
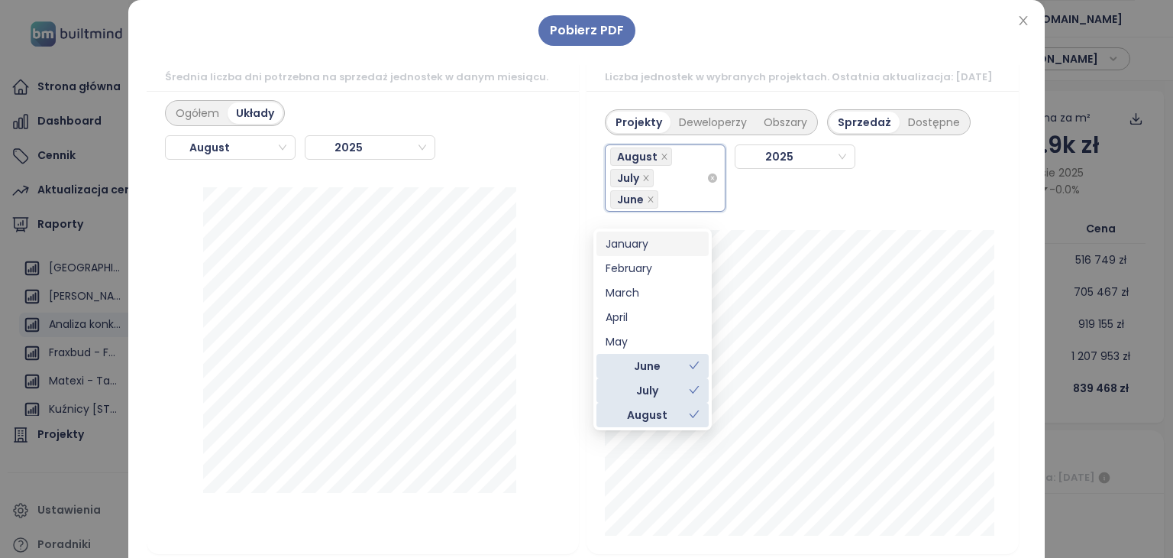
click at [1004, 214] on div "Udział w rynku Liczba jednostek w wybranych projektach. Ostatnia aktualizacja: …" at bounding box center [803, 292] width 440 height 523
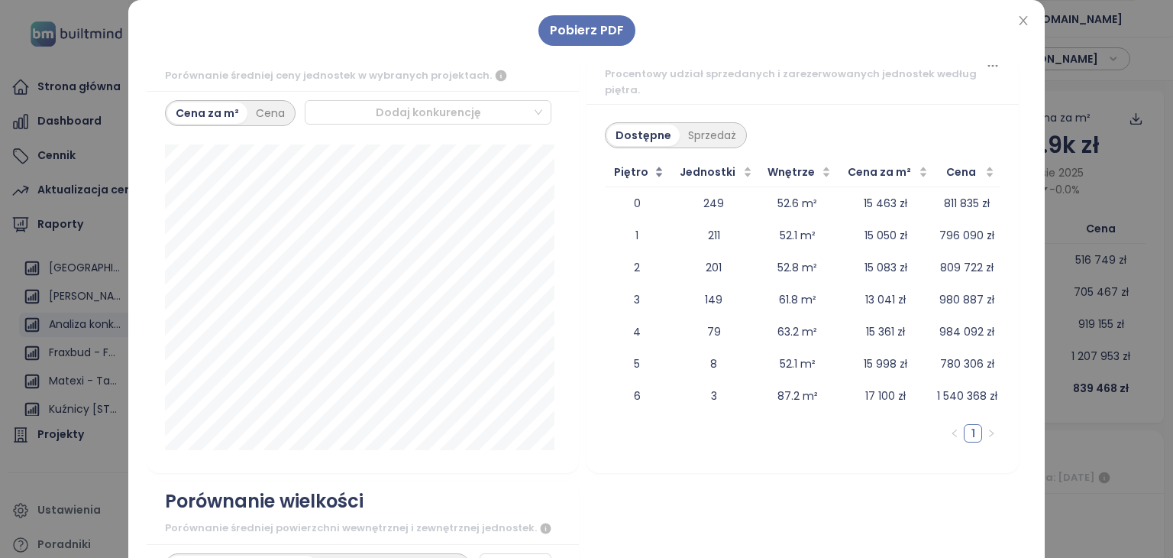
scroll to position [2291, 0]
click at [422, 121] on div at bounding box center [421, 111] width 222 height 18
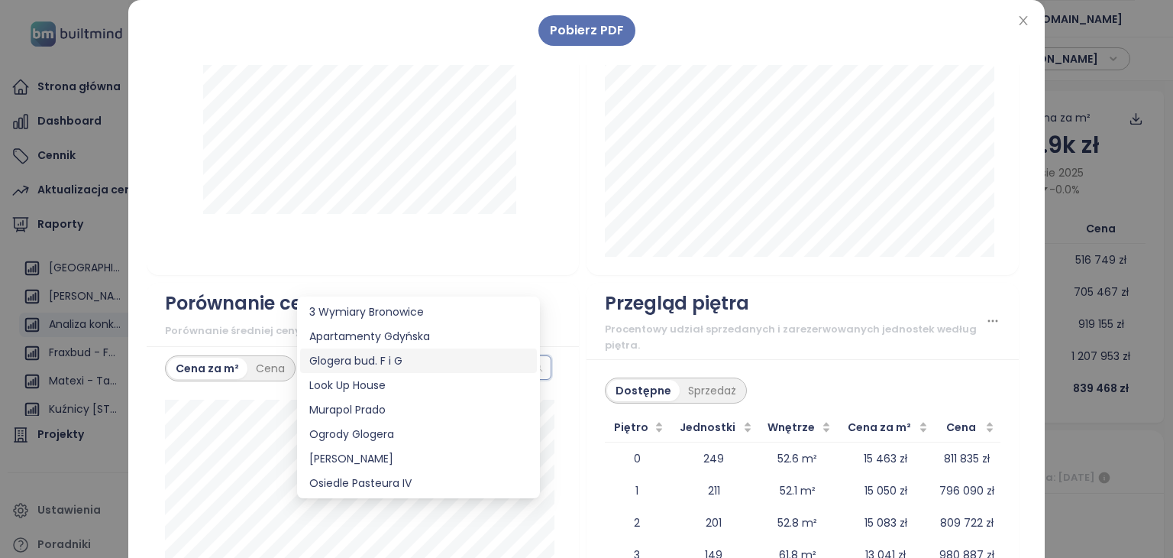
scroll to position [2138, 0]
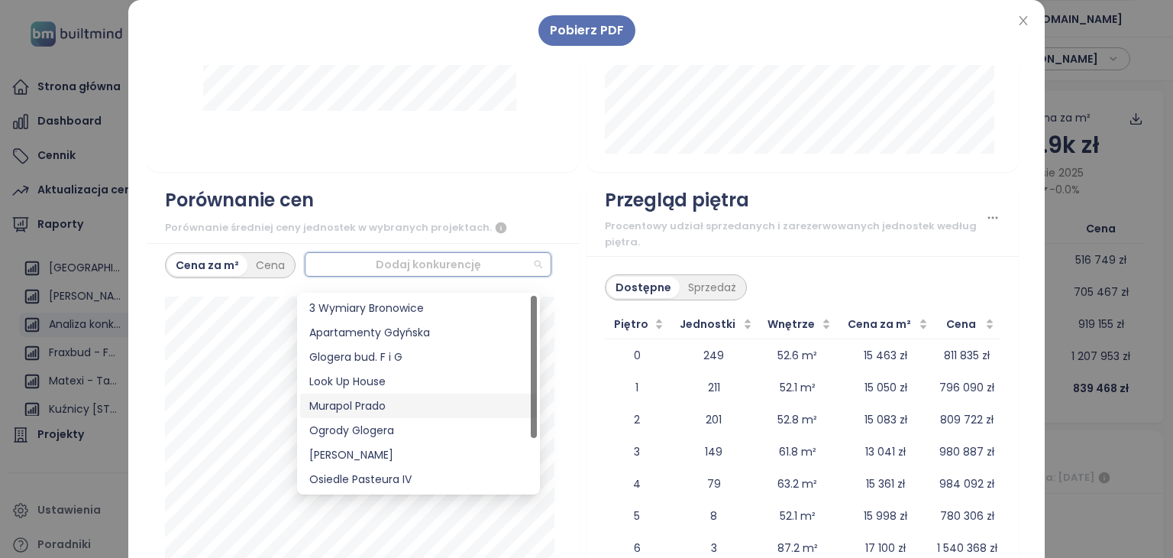
click at [370, 406] on div "Murapol Prado" at bounding box center [418, 405] width 218 height 17
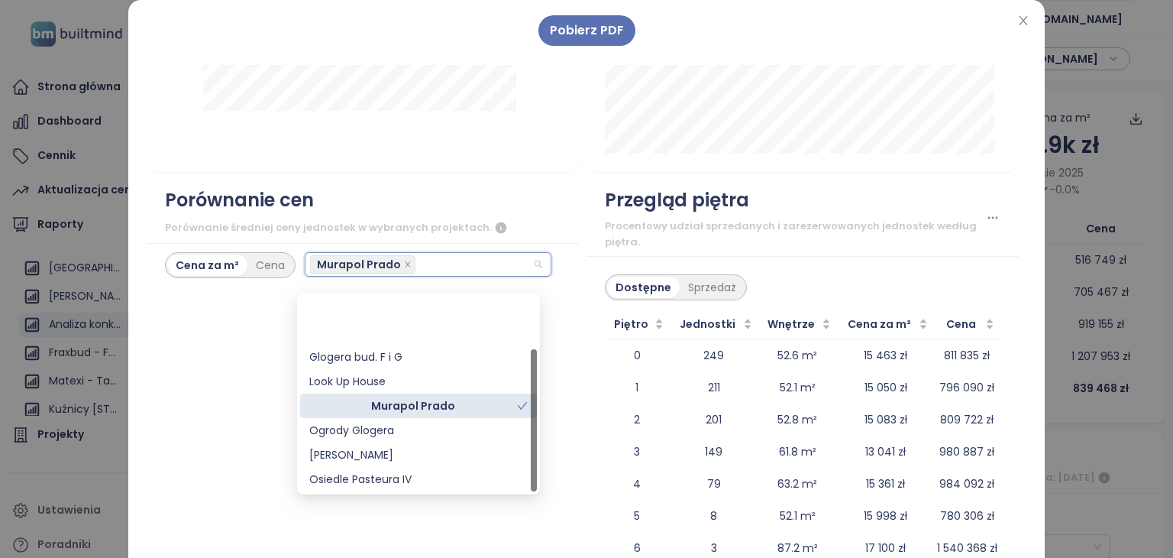
scroll to position [73, 0]
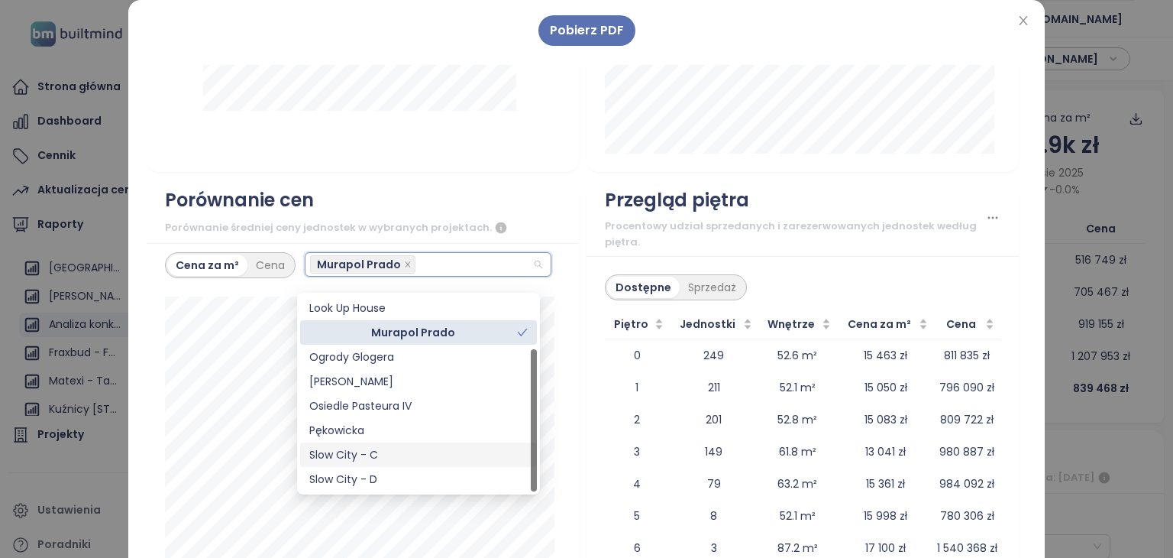
click at [360, 451] on div "Slow City - C" at bounding box center [418, 454] width 218 height 17
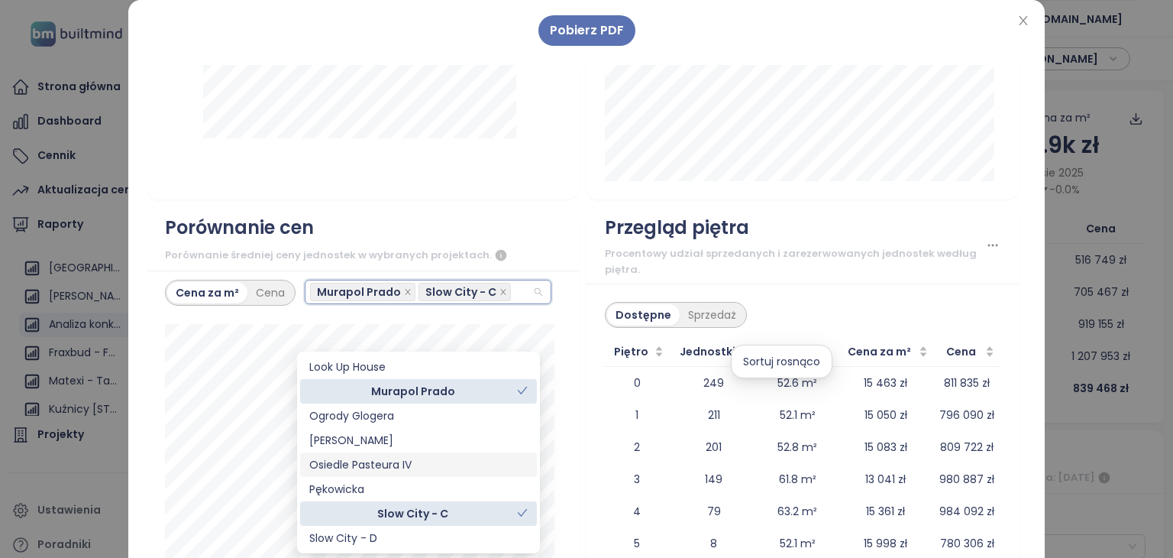
scroll to position [2138, 0]
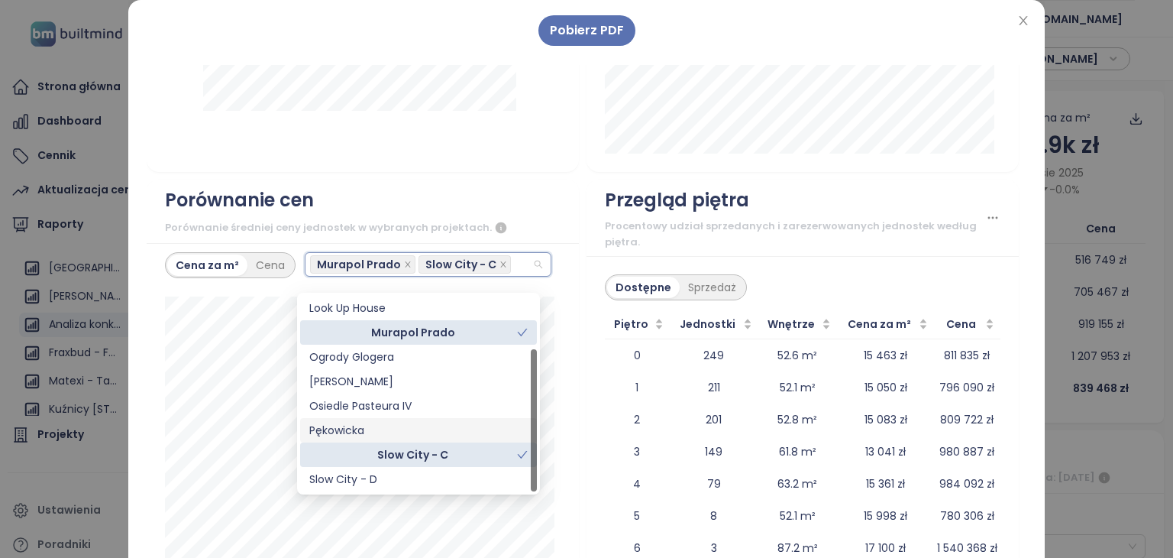
click at [368, 428] on div "Pękowicka" at bounding box center [418, 430] width 218 height 17
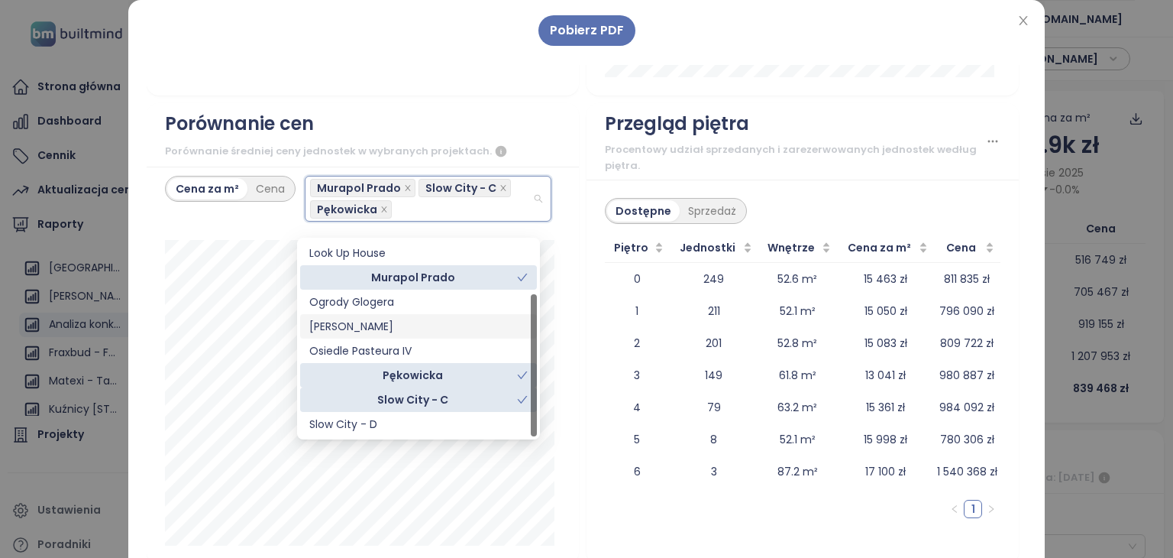
scroll to position [0, 0]
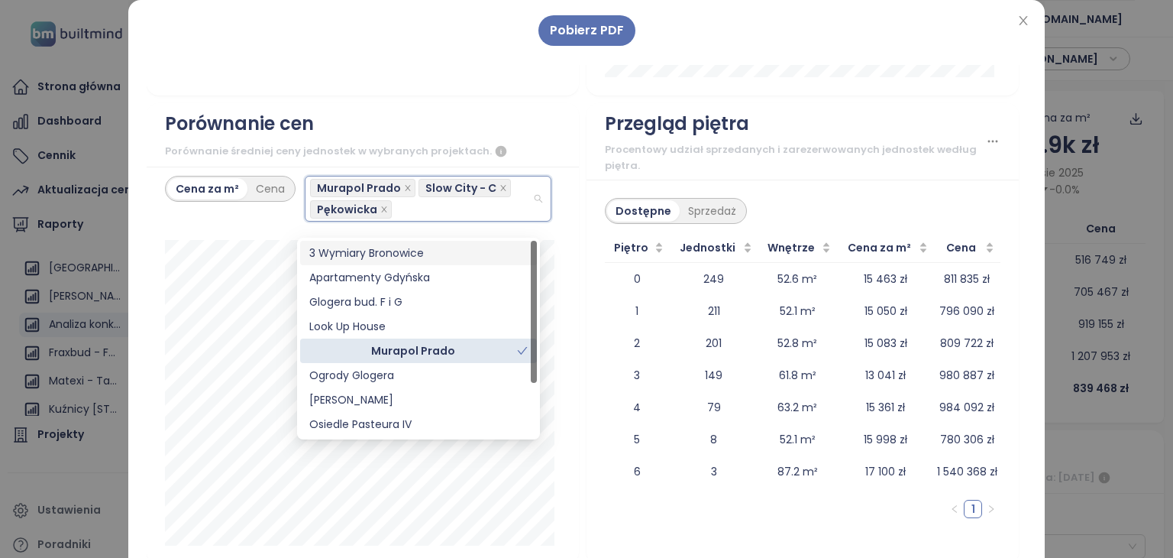
click at [389, 251] on div "3 Wymiary Bronowice" at bounding box center [418, 252] width 218 height 17
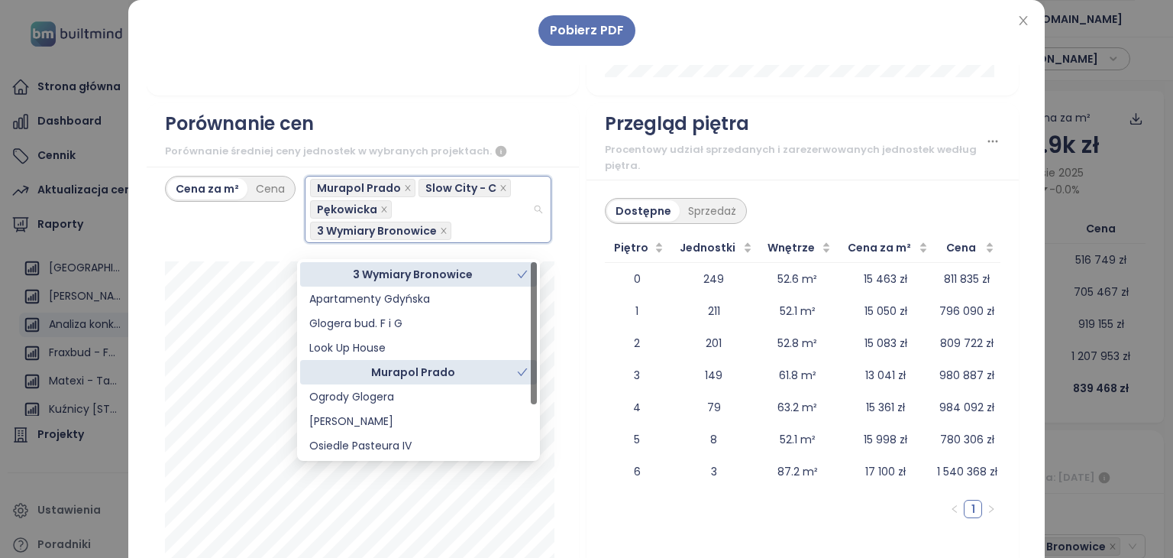
click at [562, 250] on div "Cena za m² Cena [GEOGRAPHIC_DATA] - C Pękowicka 3 Wymiary Bronowice" at bounding box center [363, 375] width 432 height 419
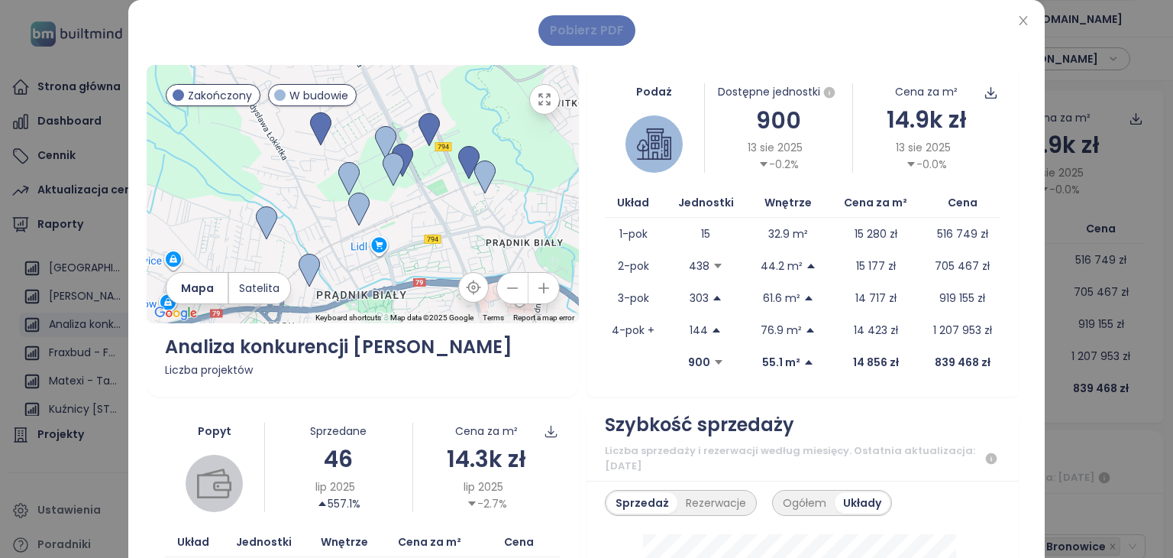
click at [577, 26] on span "Pobierz PDF" at bounding box center [587, 30] width 74 height 19
click at [846, 44] on div "Pobierz PDF" at bounding box center [587, 30] width 880 height 31
click at [1019, 21] on icon "close" at bounding box center [1023, 20] width 8 height 9
